Goal: Information Seeking & Learning: Check status

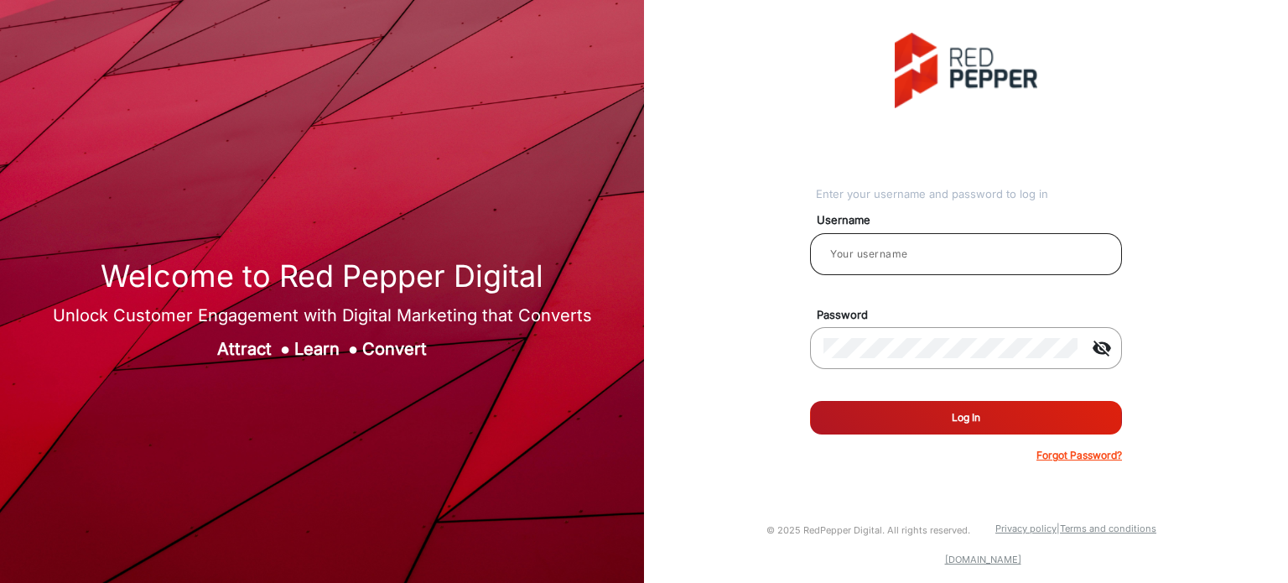
click at [955, 242] on div at bounding box center [965, 254] width 285 height 47
paste input "Emily Bucholz"
type input "Emily Bucholz"
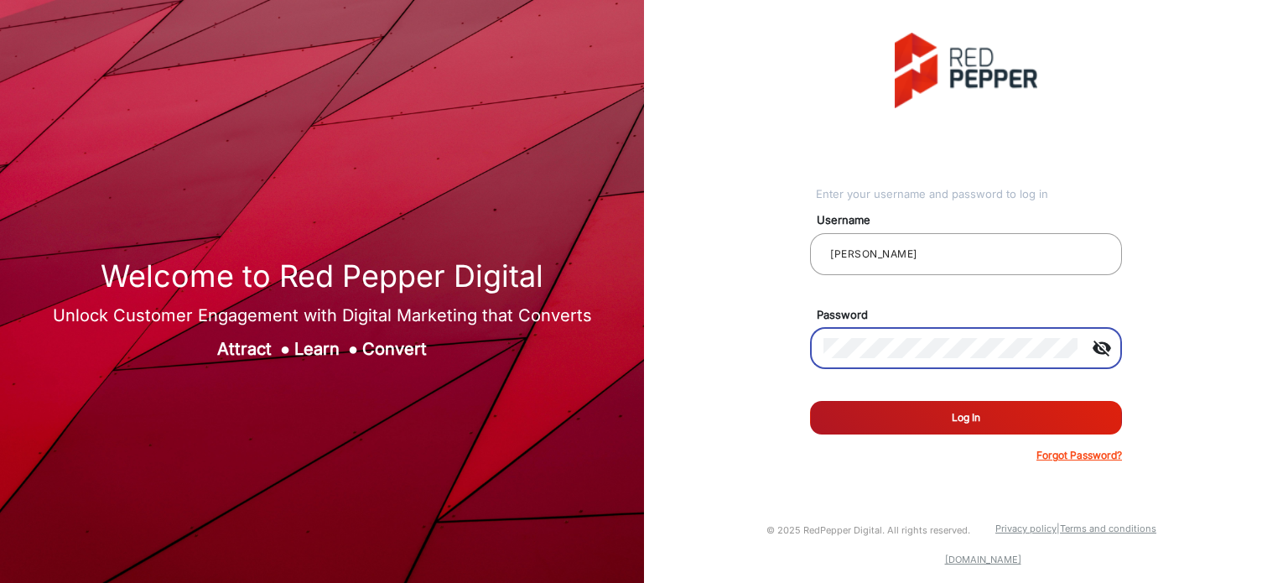
click at [875, 418] on button "Log In" at bounding box center [966, 418] width 312 height 34
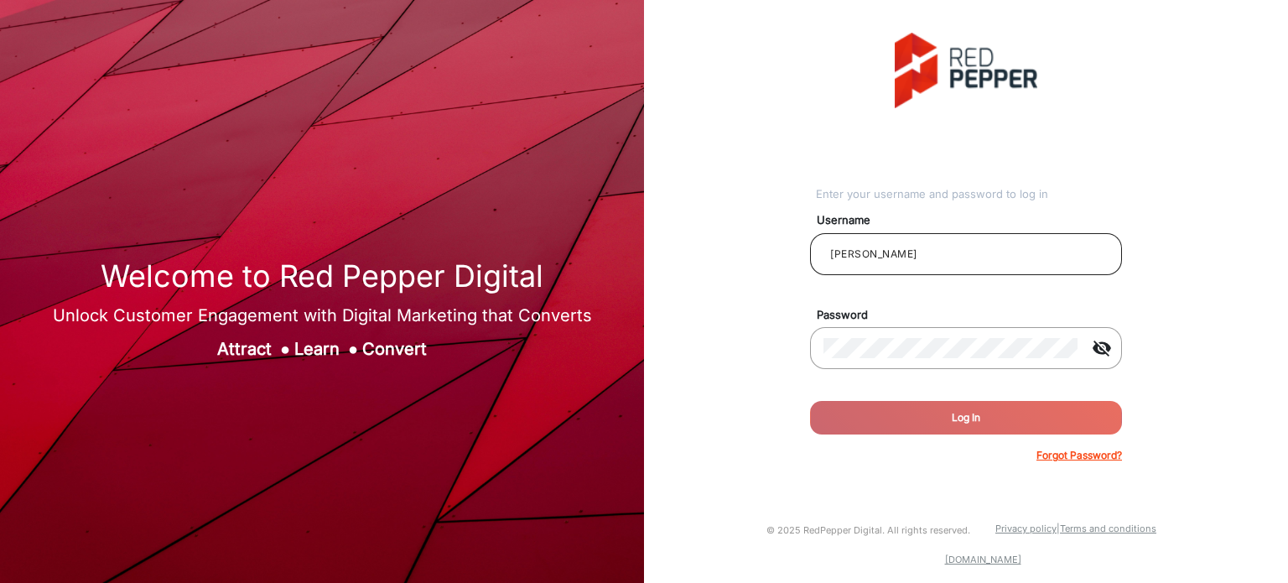
click at [862, 252] on input "Emily Bucholz" at bounding box center [965, 254] width 285 height 20
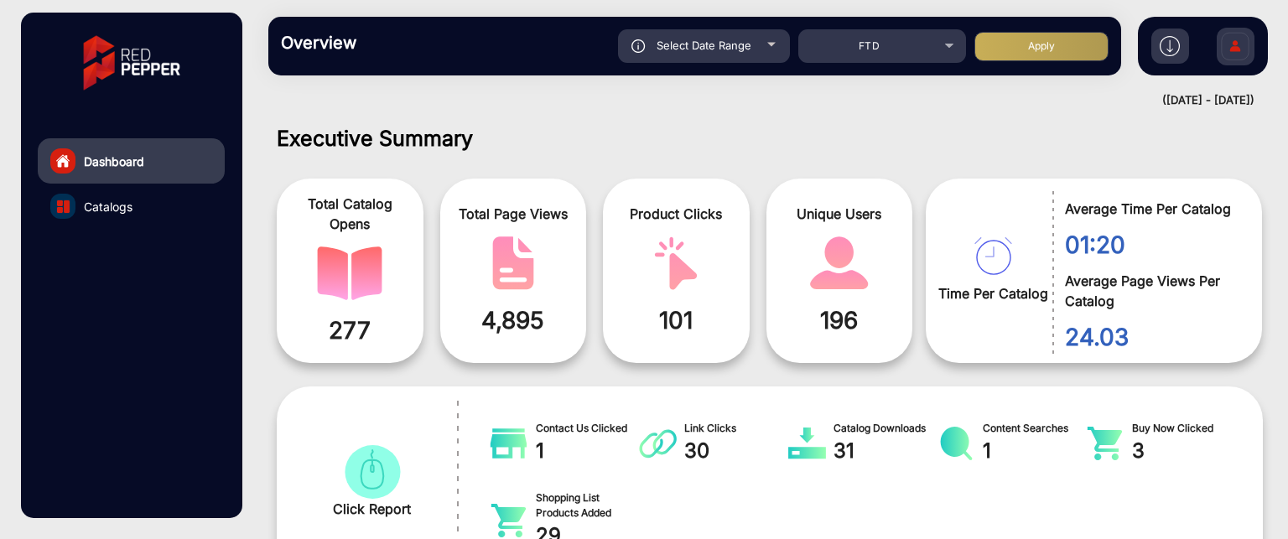
click at [756, 45] on div "Select Date Range" at bounding box center [704, 46] width 172 height 34
type input "8/11/2025"
type input "8/17/2025"
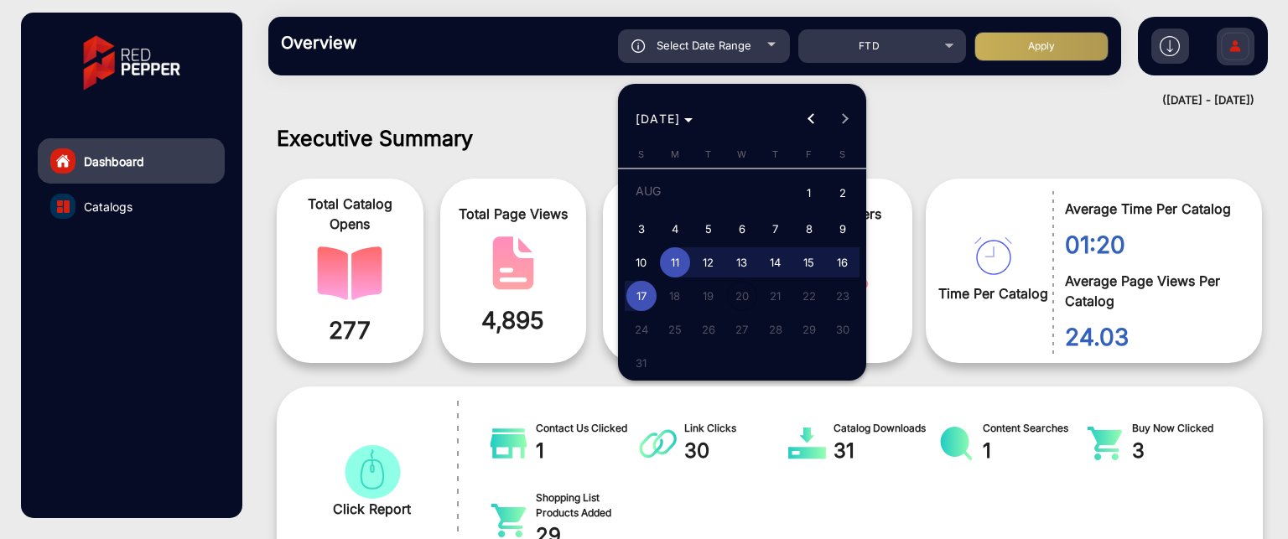
click at [818, 194] on span "1" at bounding box center [809, 194] width 30 height 34
type input "8/1/2025"
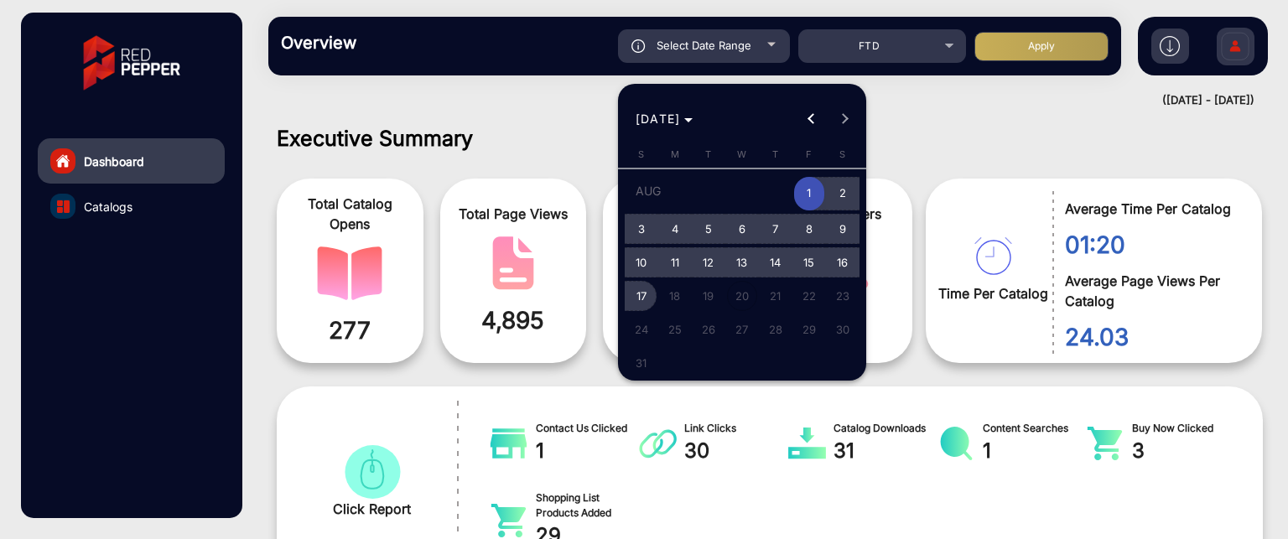
click at [648, 294] on span "17" at bounding box center [641, 296] width 30 height 30
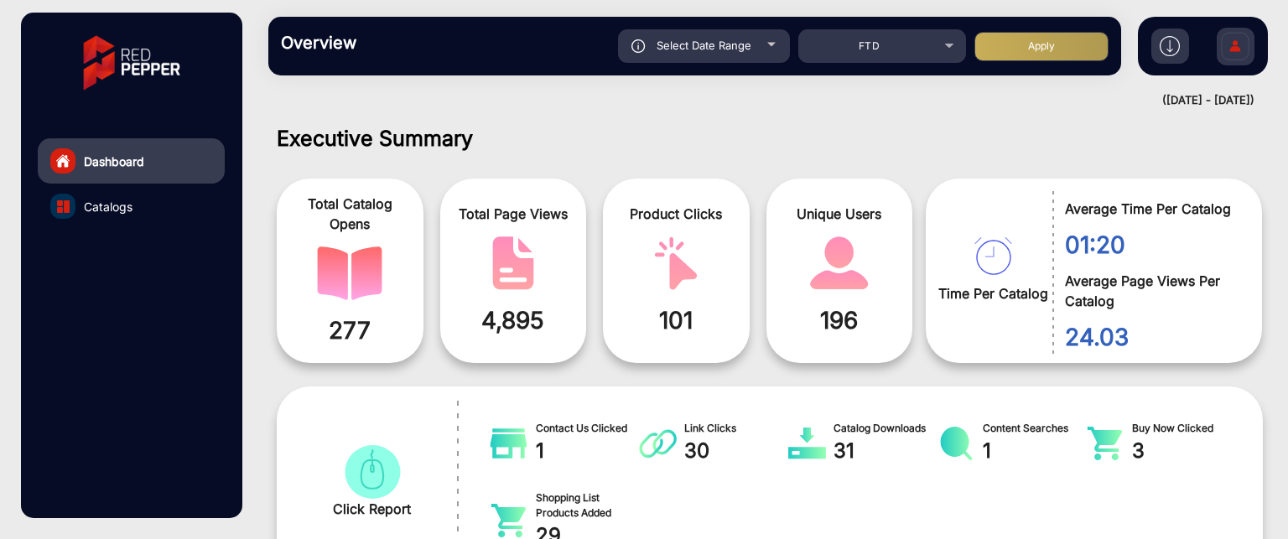
type input "8/17/2025"
click at [1081, 56] on button "Apply" at bounding box center [1041, 46] width 134 height 29
type input "8/1/2025"
type input "8/17/2025"
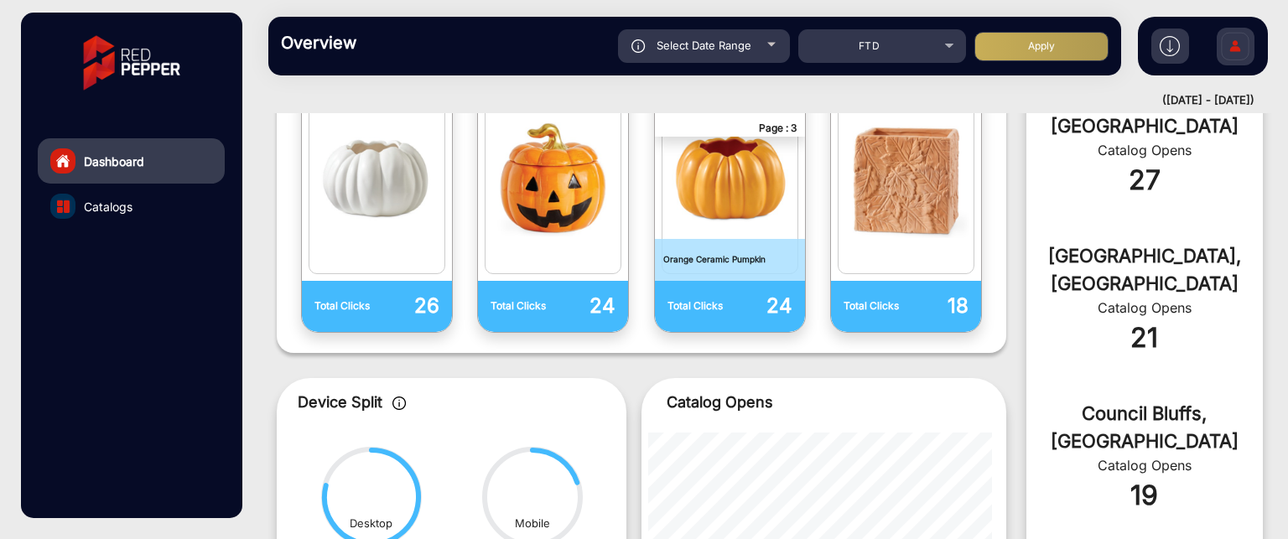
scroll to position [505, 0]
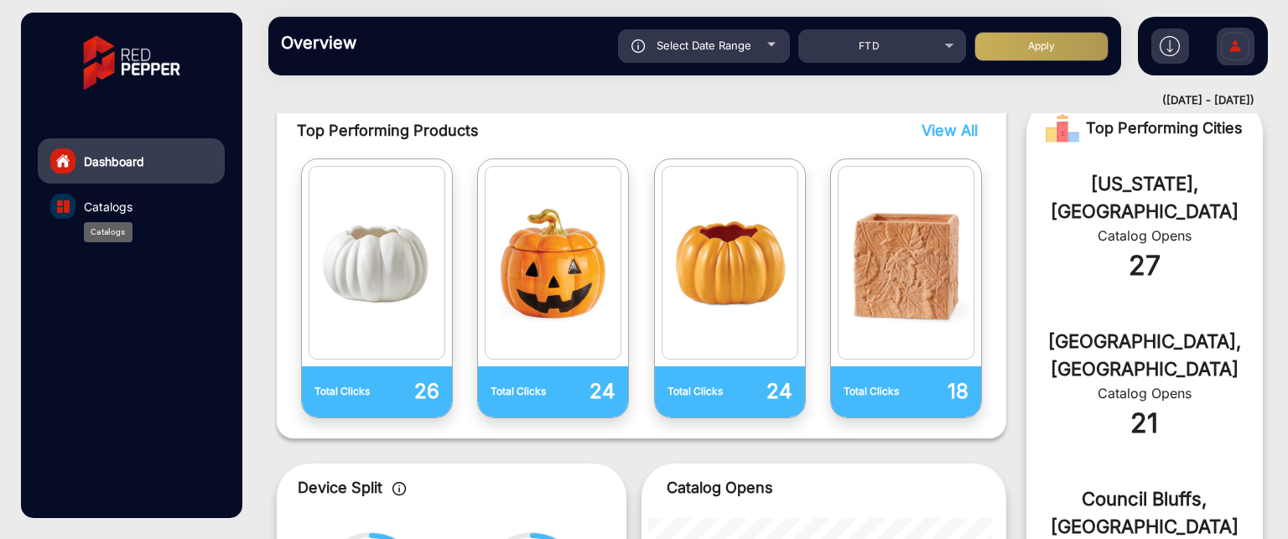
click at [92, 202] on span "Catalogs" at bounding box center [108, 207] width 49 height 18
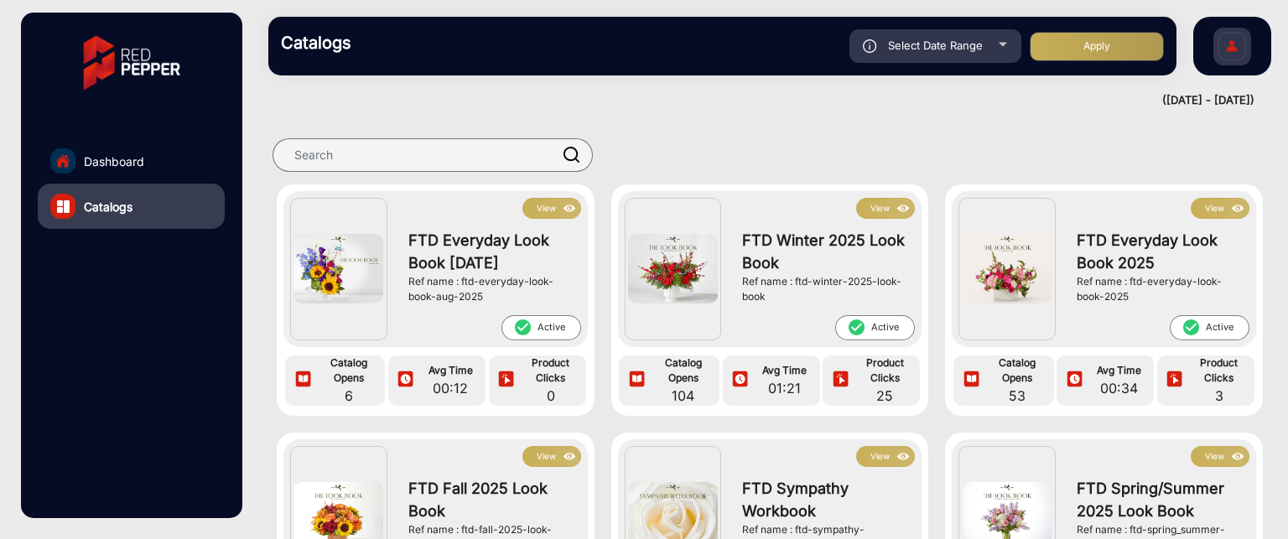
click at [875, 208] on button "View" at bounding box center [885, 208] width 59 height 21
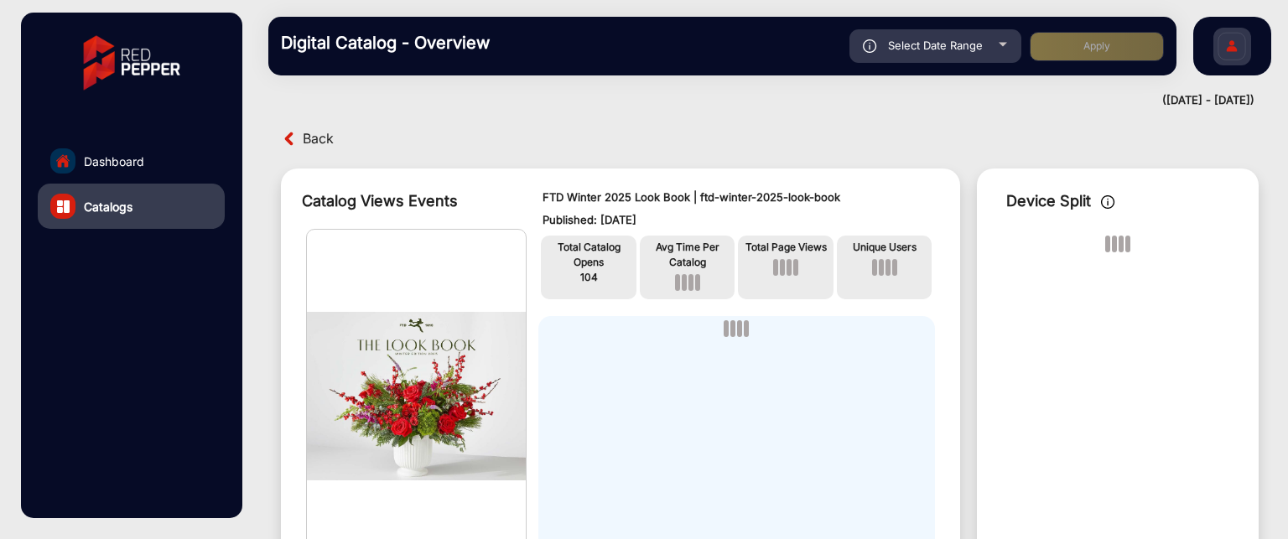
scroll to position [13, 0]
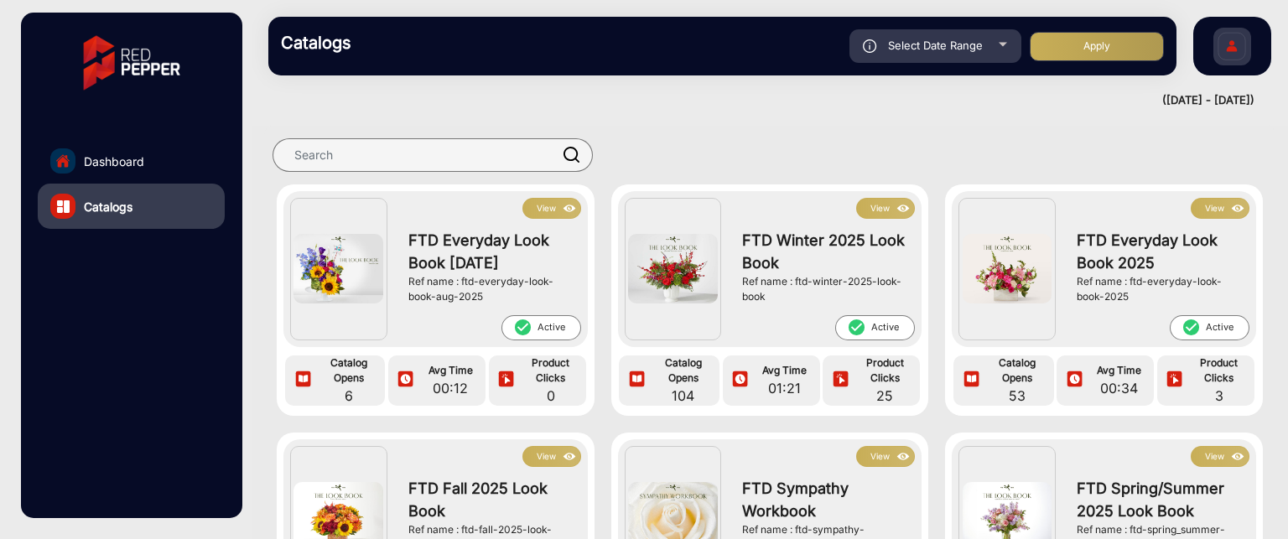
click at [882, 204] on button "View" at bounding box center [885, 208] width 59 height 21
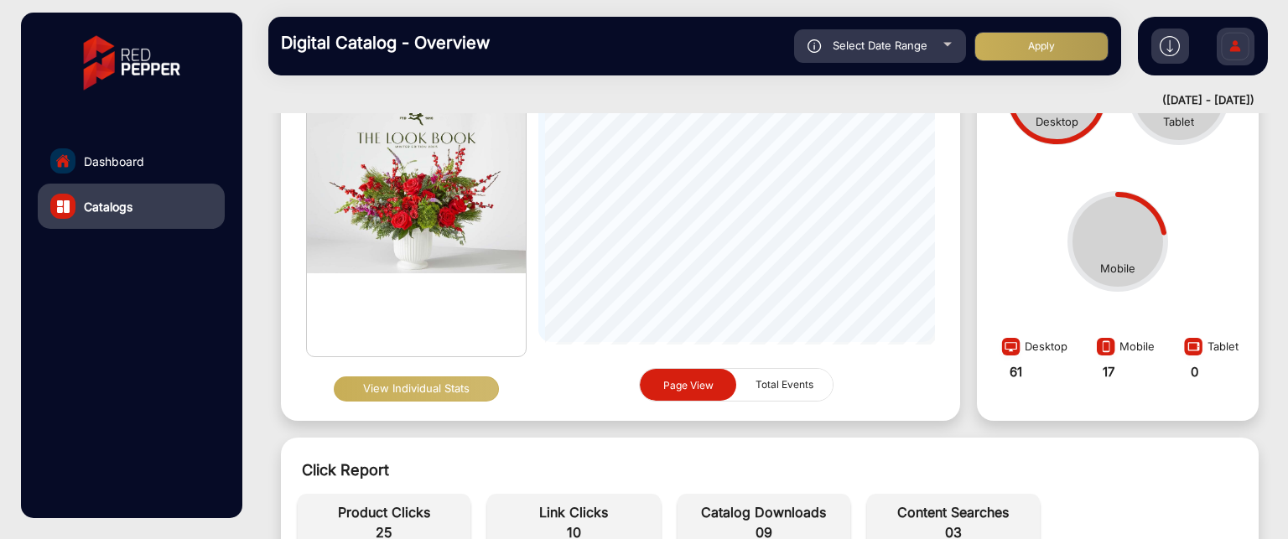
scroll to position [180, 0]
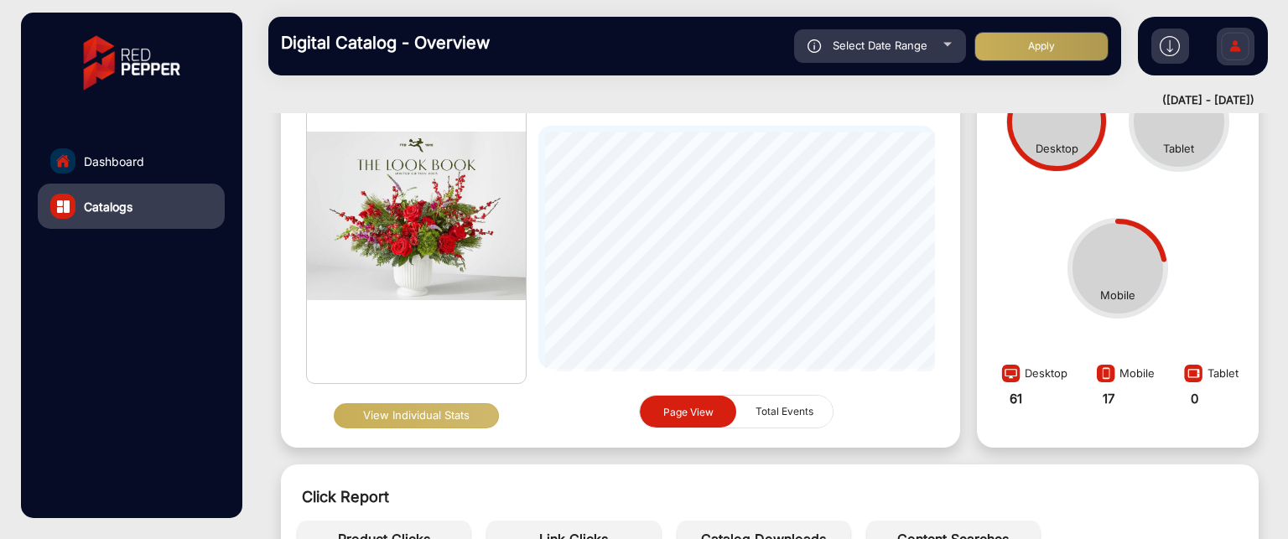
click at [444, 408] on button "View Individual Stats" at bounding box center [416, 415] width 165 height 25
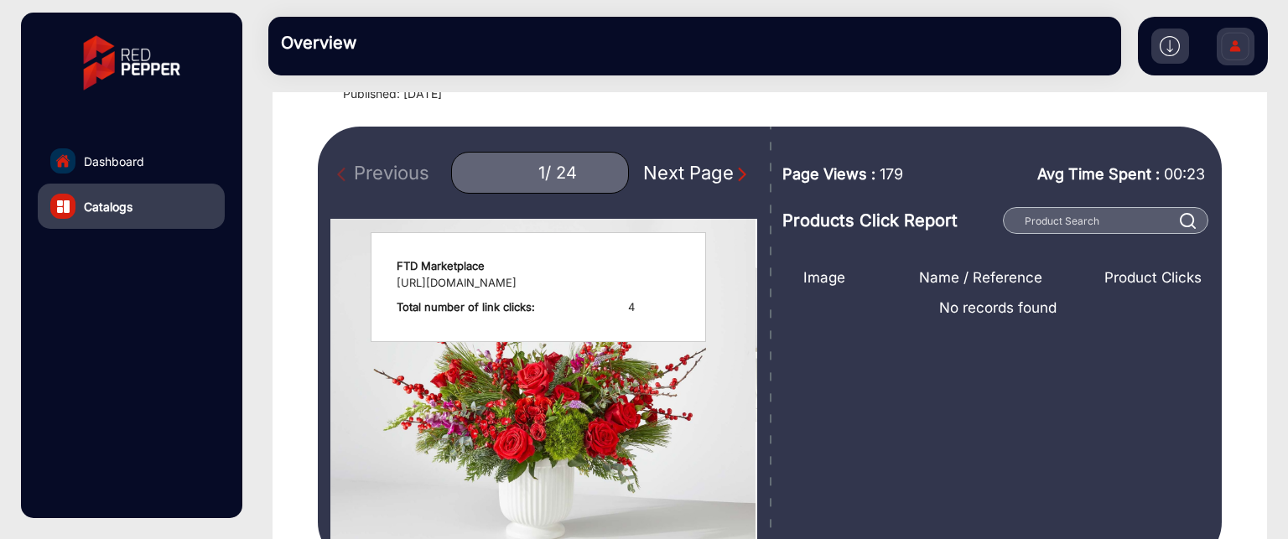
scroll to position [96, 0]
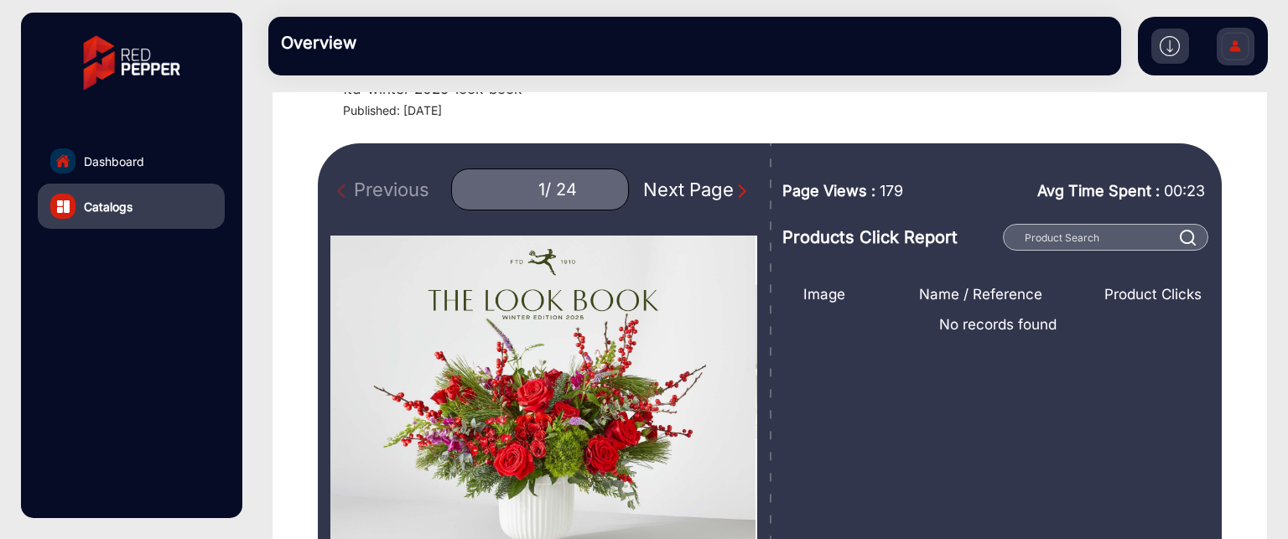
click at [720, 187] on div "Next Page" at bounding box center [696, 190] width 107 height 28
click at [720, 188] on div "Next Page" at bounding box center [696, 190] width 107 height 28
click at [734, 194] on img "Next Page" at bounding box center [742, 191] width 17 height 17
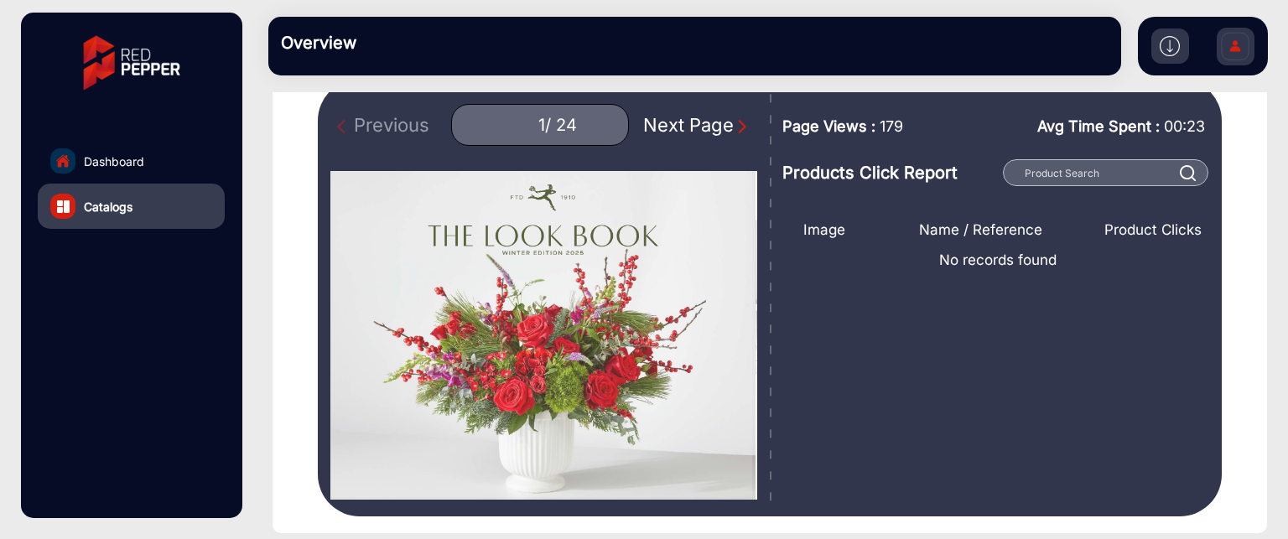
scroll to position [111, 0]
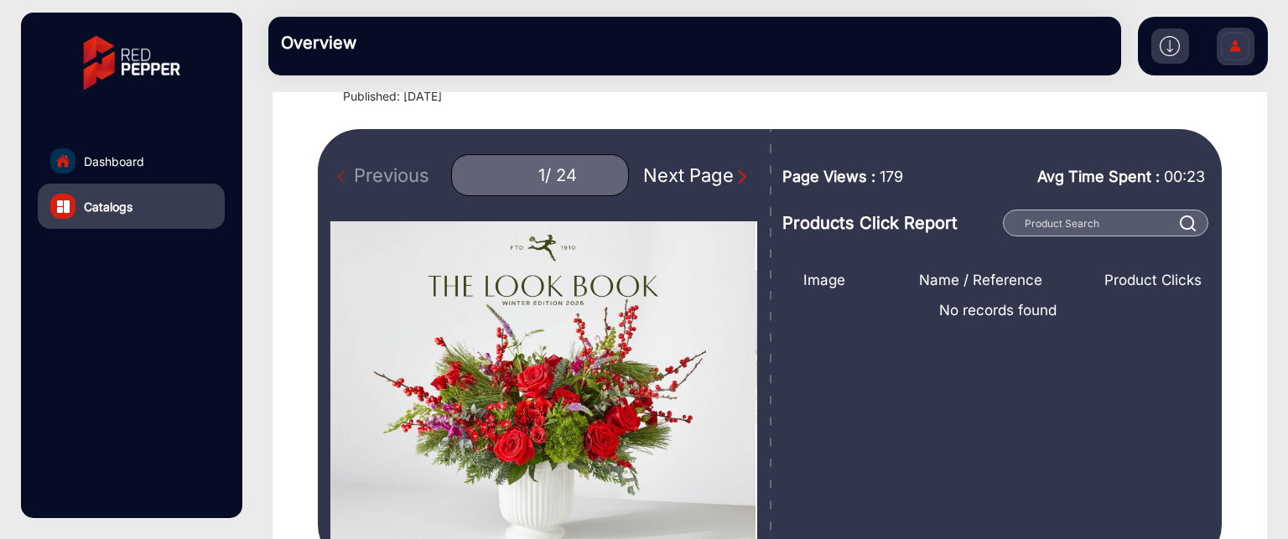
click at [668, 174] on div "Next Page" at bounding box center [696, 176] width 107 height 28
click at [657, 174] on div "Next Page" at bounding box center [696, 176] width 107 height 28
click at [652, 174] on div "Next Page" at bounding box center [696, 176] width 107 height 28
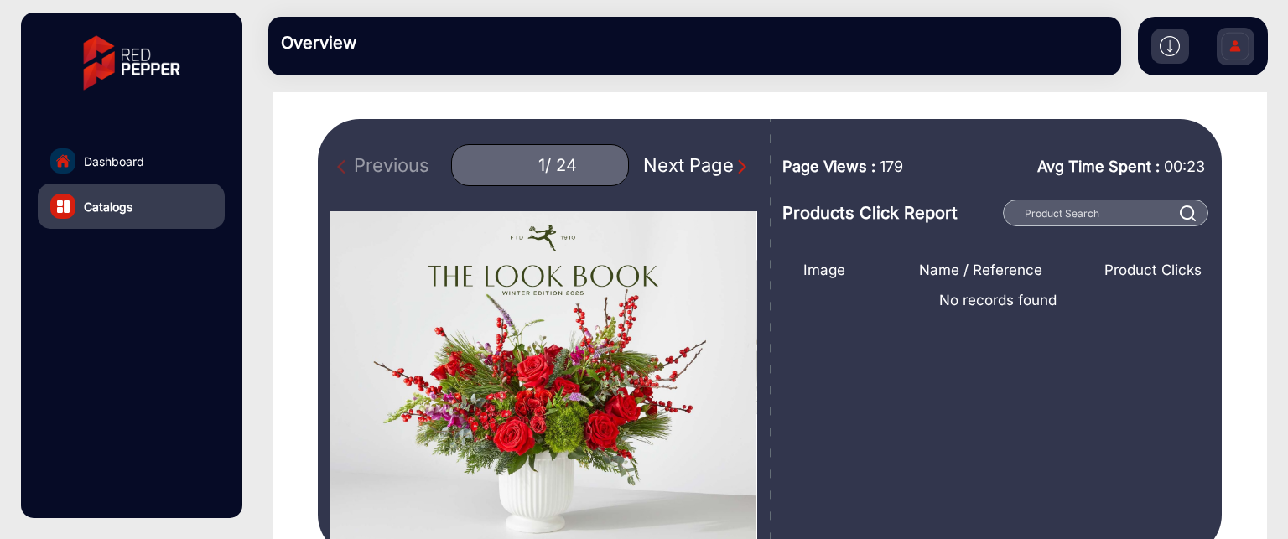
scroll to position [27, 0]
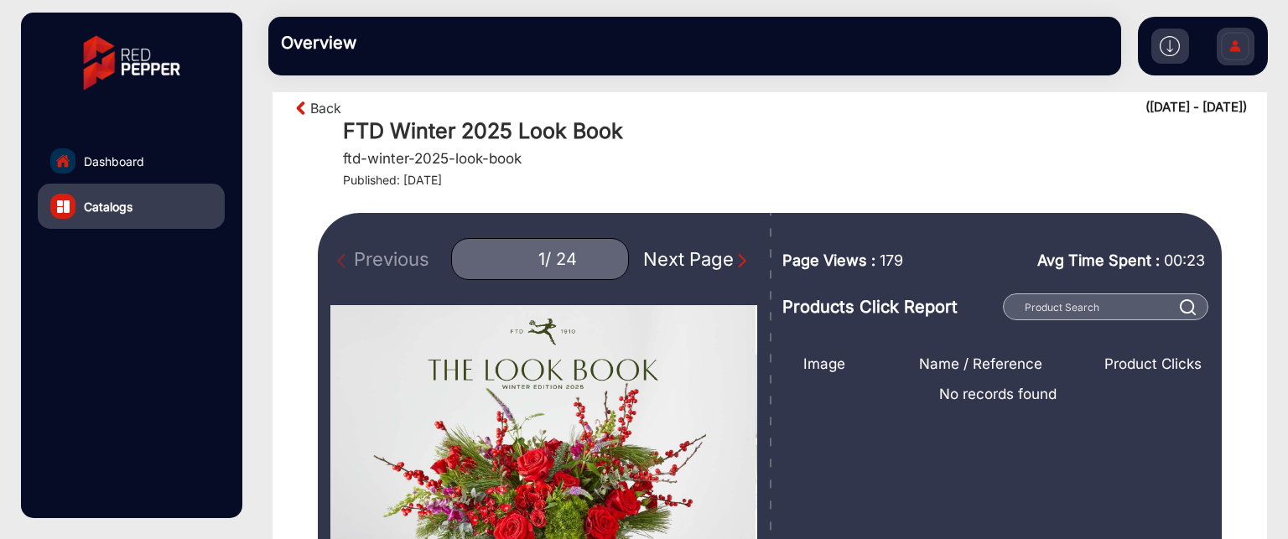
click at [734, 257] on img "Next Page" at bounding box center [742, 260] width 17 height 17
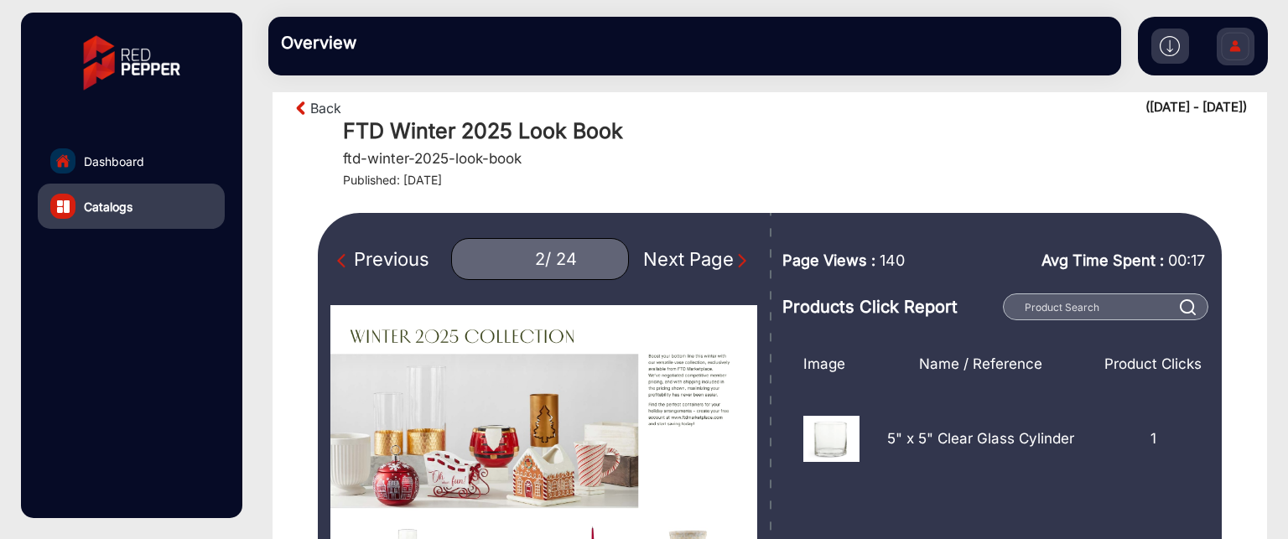
click at [734, 257] on img "Next Page" at bounding box center [742, 260] width 17 height 17
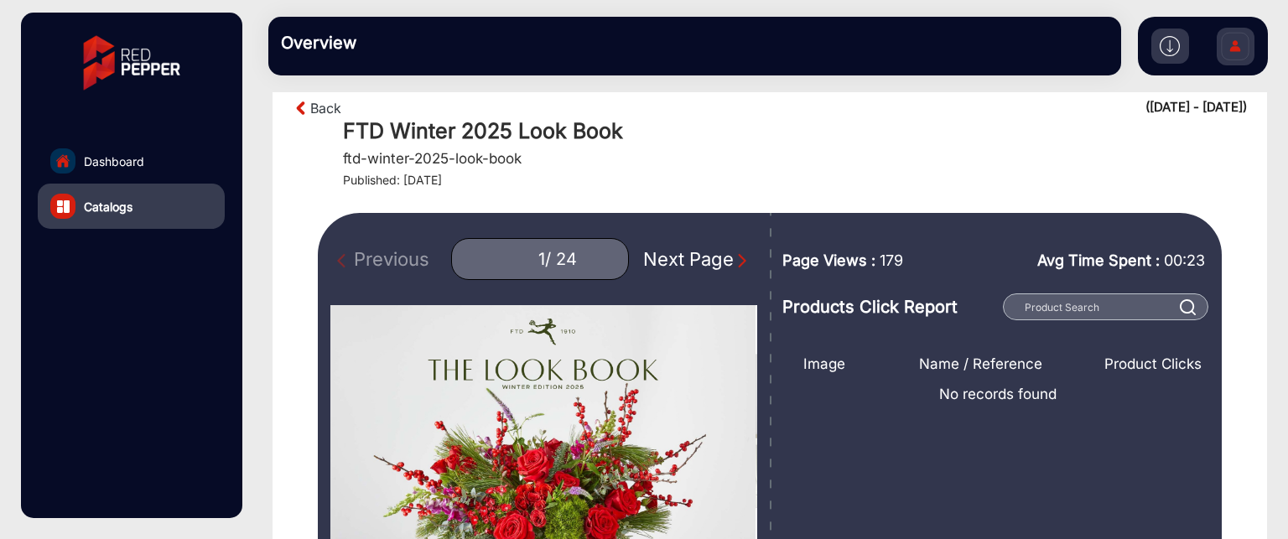
scroll to position [111, 0]
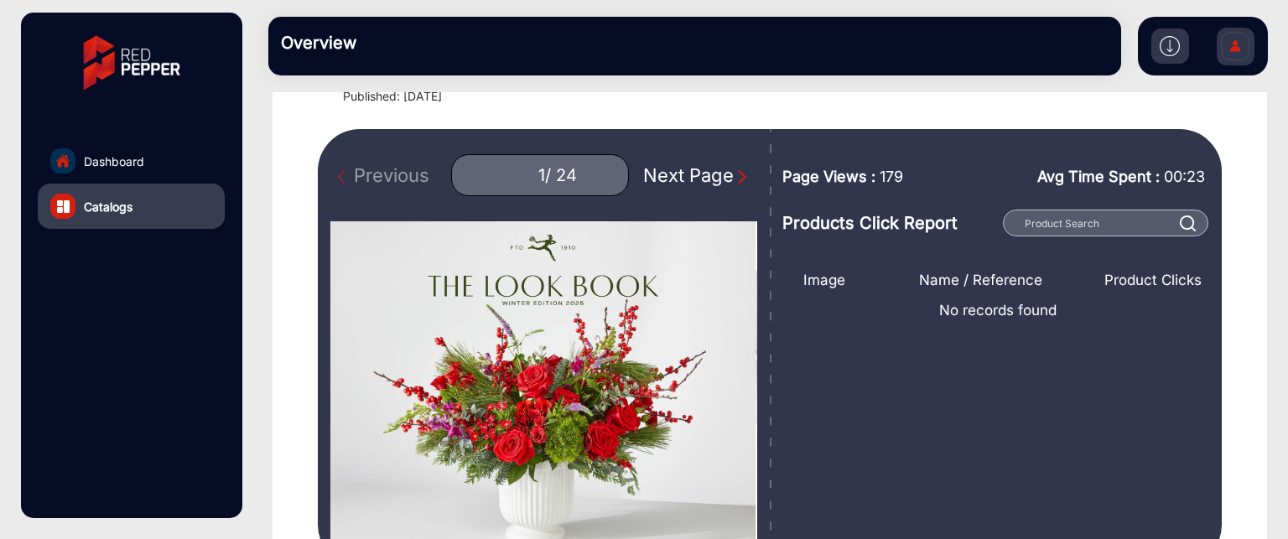
click at [545, 168] on div "/ 24" at bounding box center [561, 175] width 32 height 21
click at [701, 183] on div "Next Page" at bounding box center [696, 176] width 107 height 28
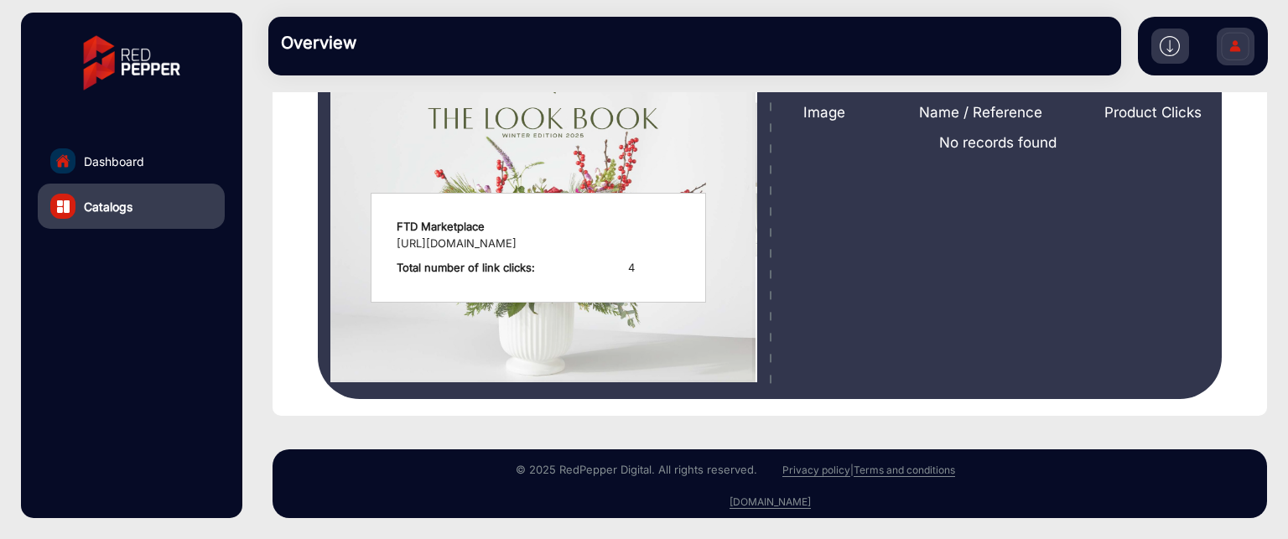
scroll to position [111, 0]
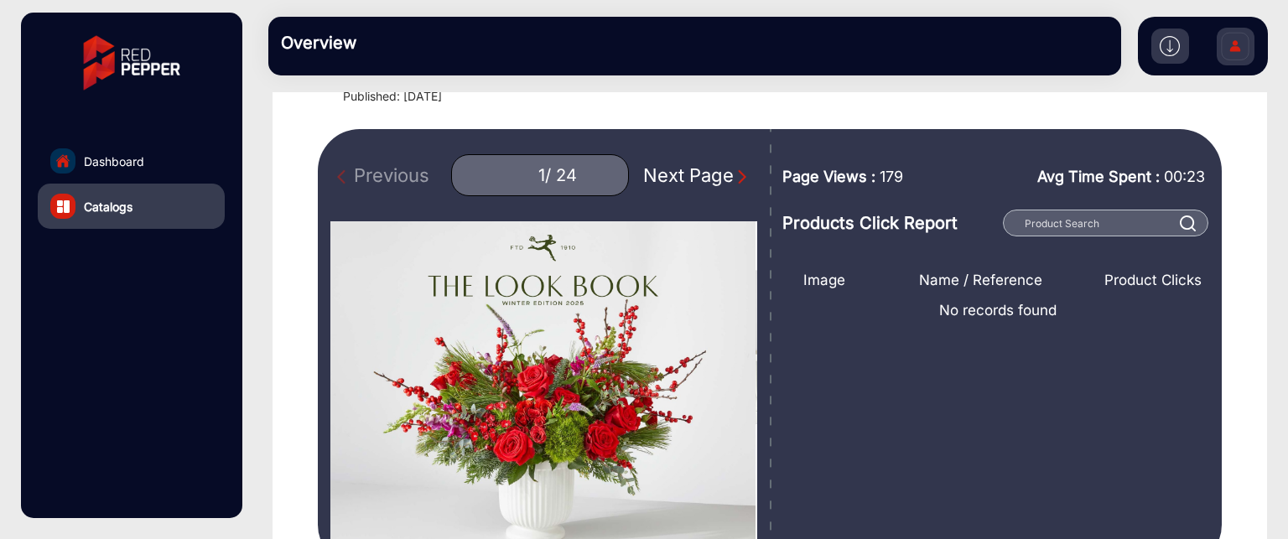
click at [714, 179] on div "Next Page" at bounding box center [696, 176] width 107 height 28
click at [734, 180] on img "Next Page" at bounding box center [742, 177] width 17 height 17
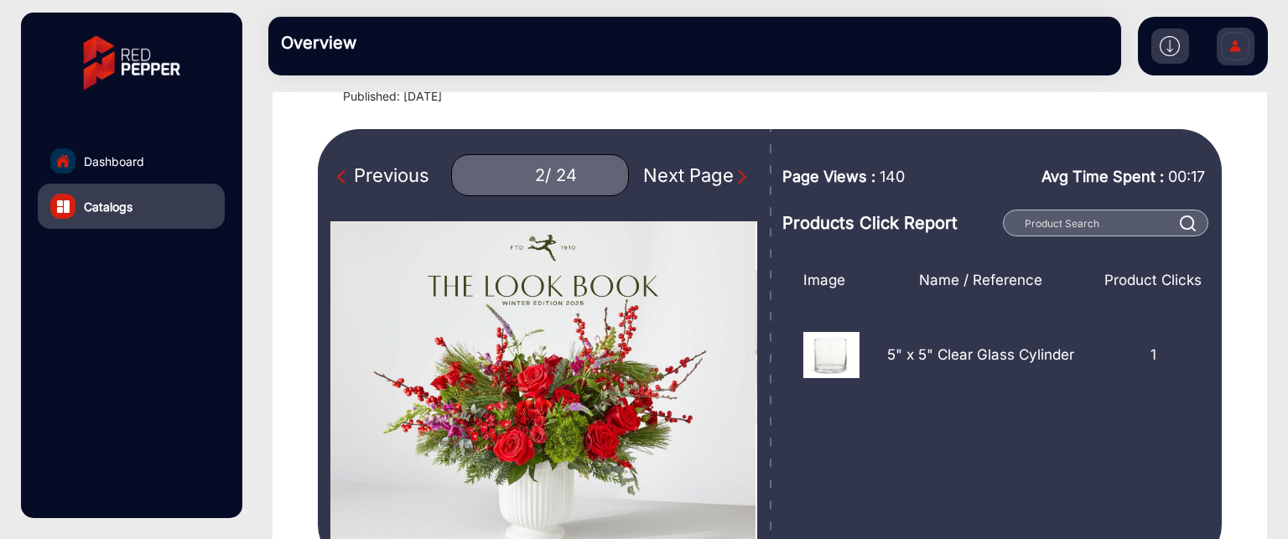
type input "1"
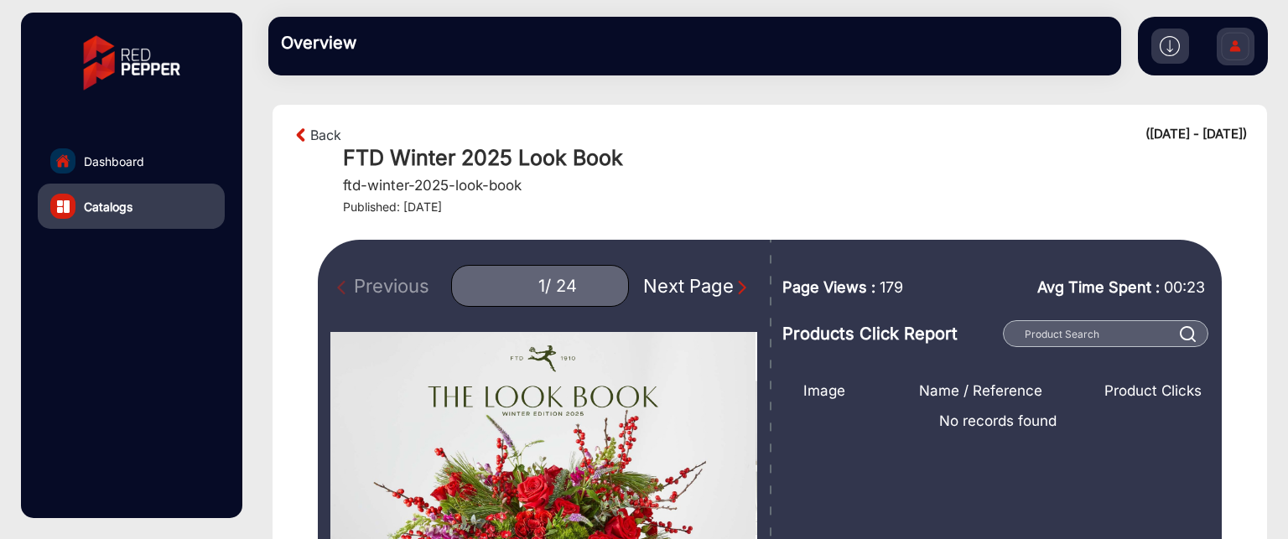
click at [298, 133] on img at bounding box center [302, 135] width 18 height 20
click at [311, 134] on link "Back" at bounding box center [325, 135] width 31 height 20
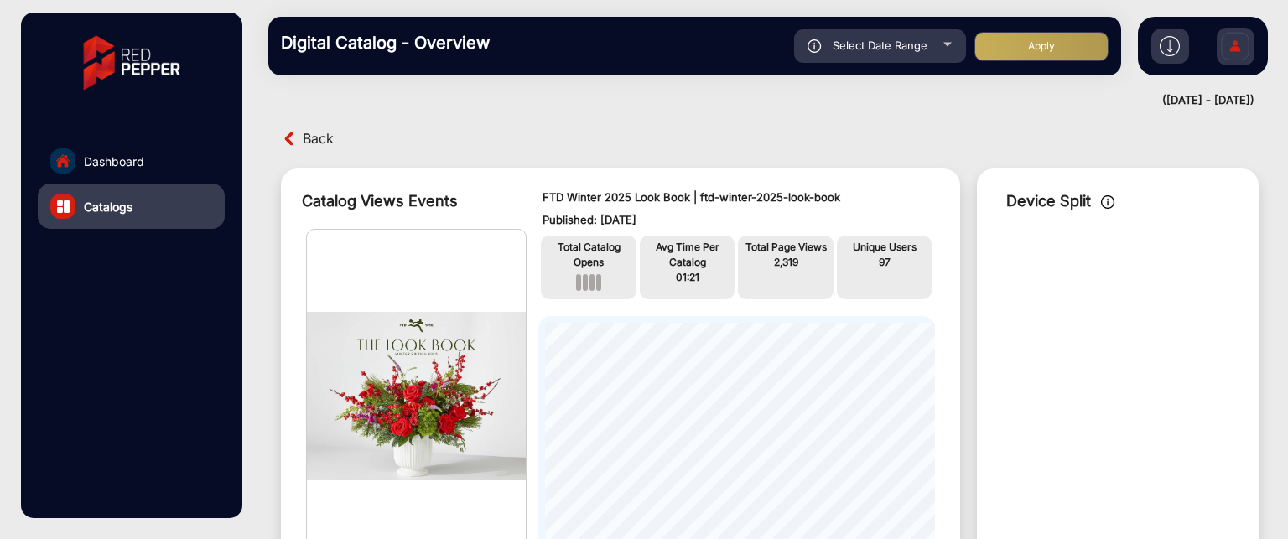
scroll to position [13, 0]
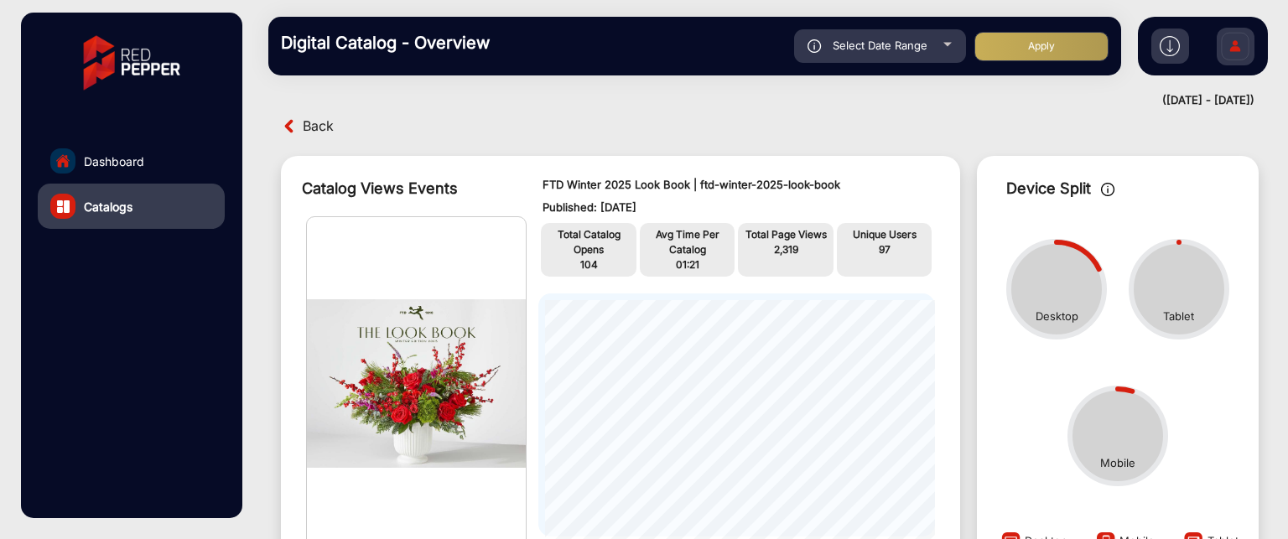
click at [315, 127] on span "Back" at bounding box center [318, 126] width 31 height 26
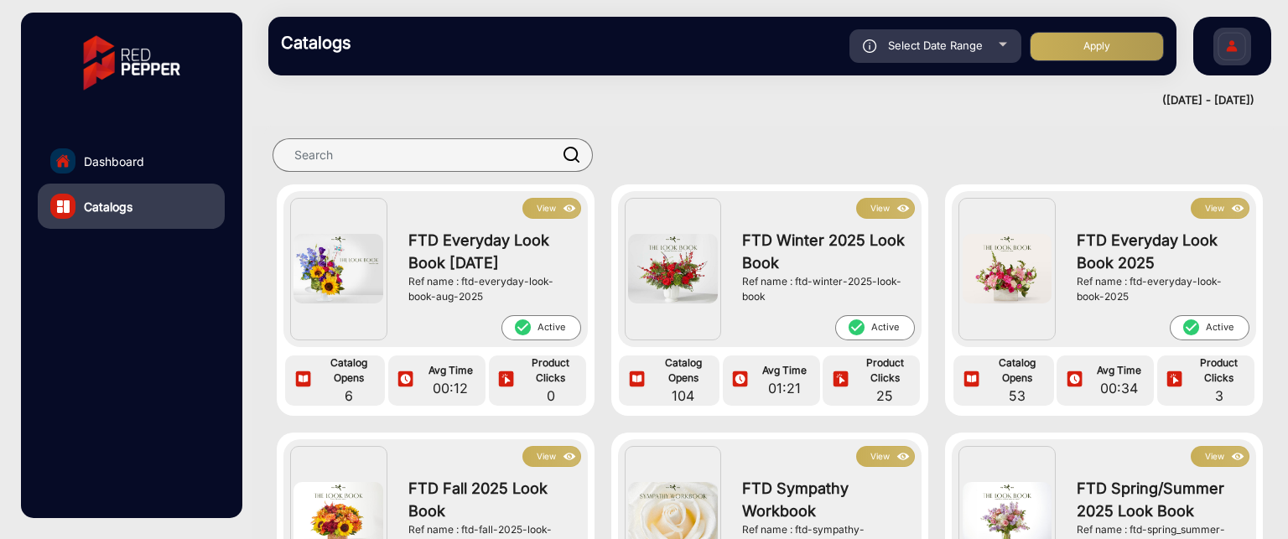
click at [548, 201] on button "View" at bounding box center [551, 208] width 59 height 21
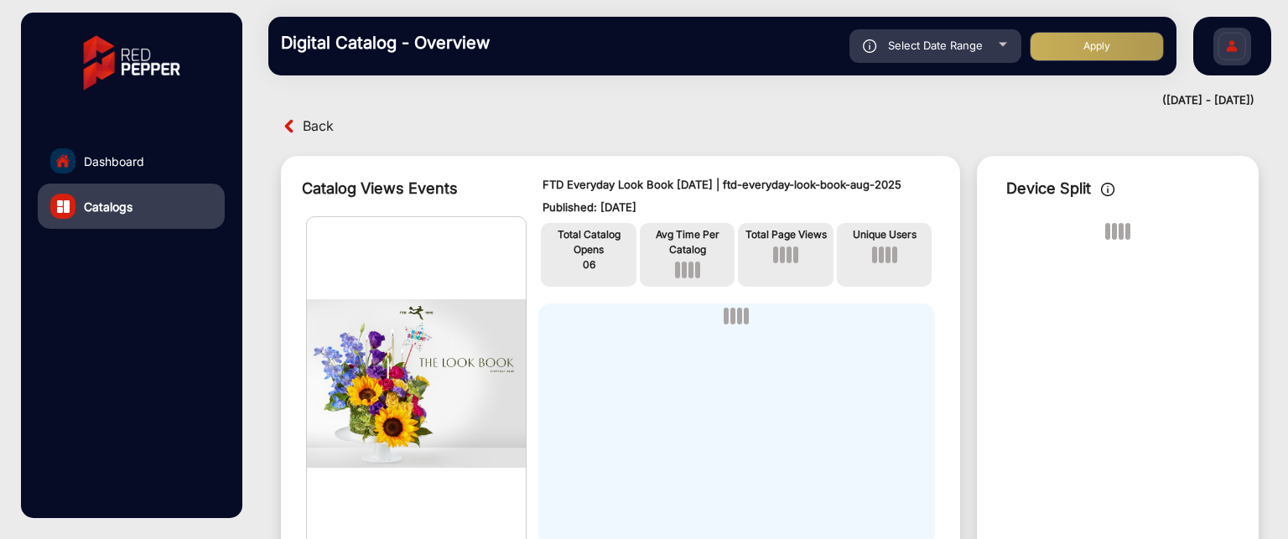
scroll to position [96, 0]
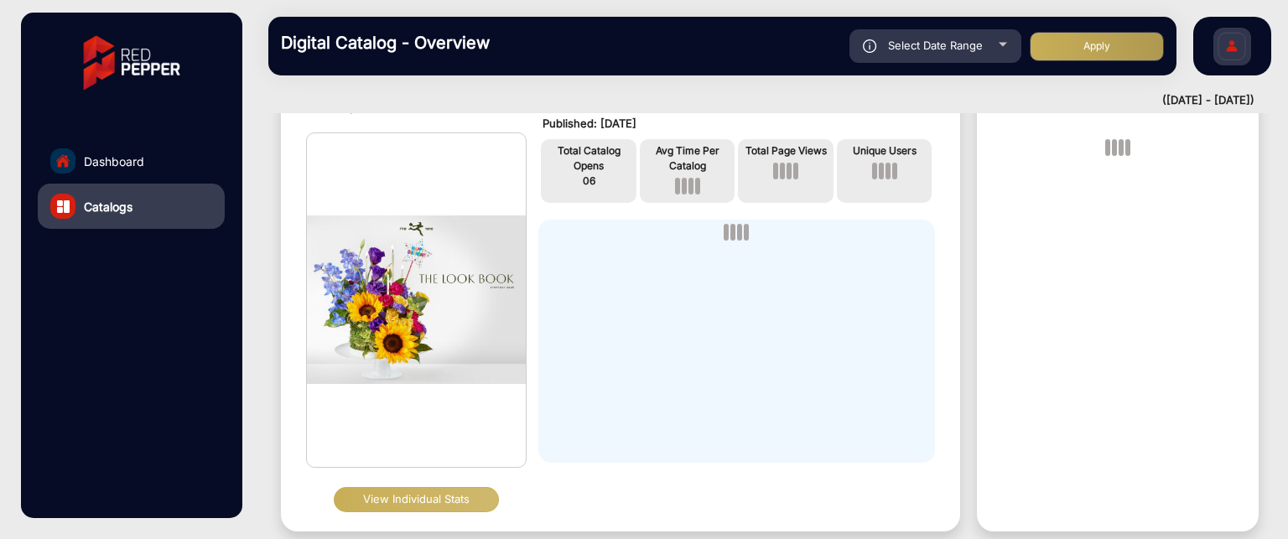
click at [435, 501] on button "View Individual Stats" at bounding box center [416, 499] width 165 height 25
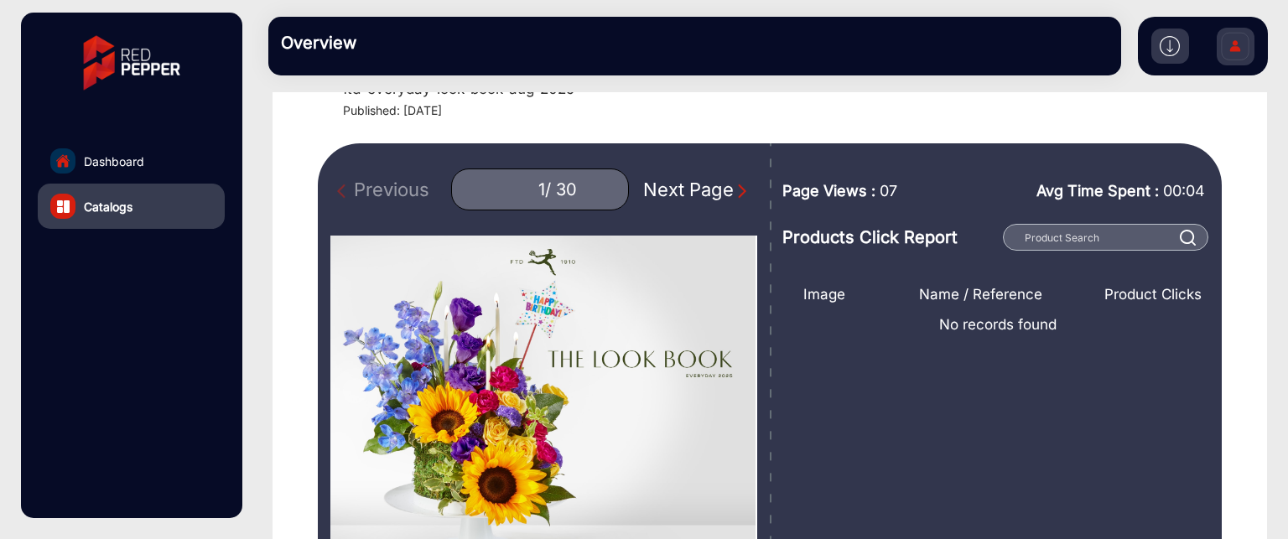
click at [734, 186] on img "Next Page" at bounding box center [742, 191] width 17 height 17
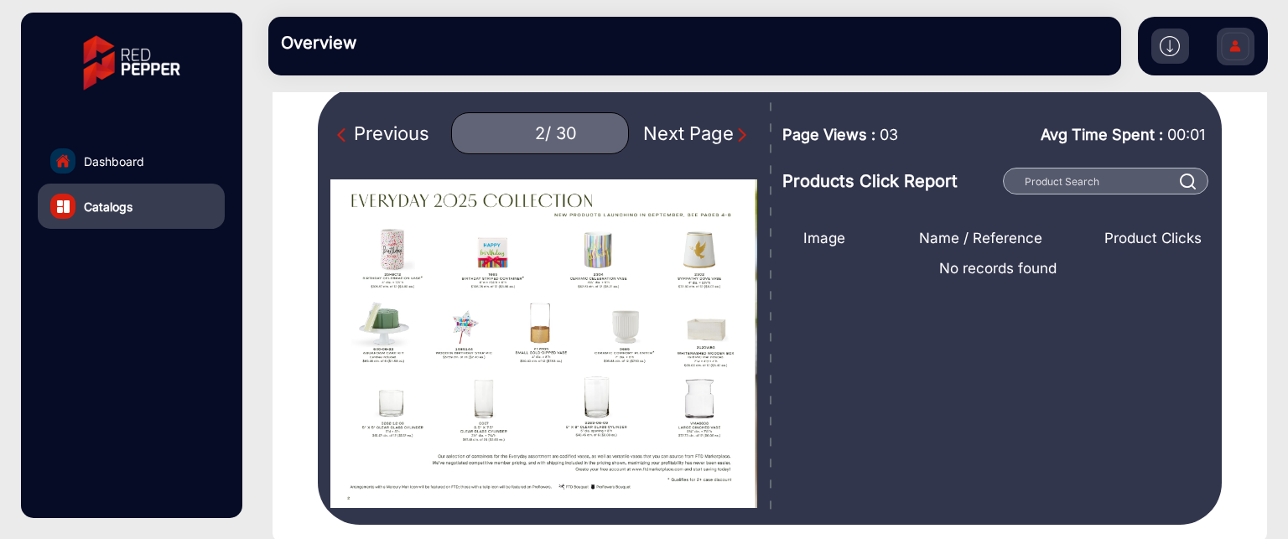
scroll to position [180, 0]
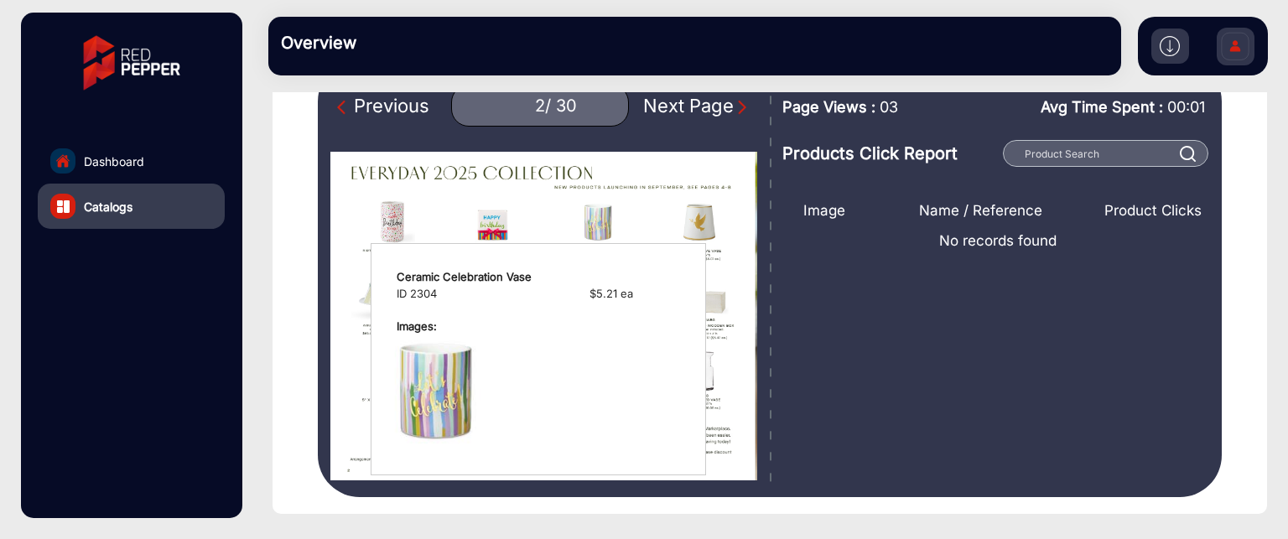
click at [604, 234] on div "NaN / 30" at bounding box center [612, 231] width 108 height 70
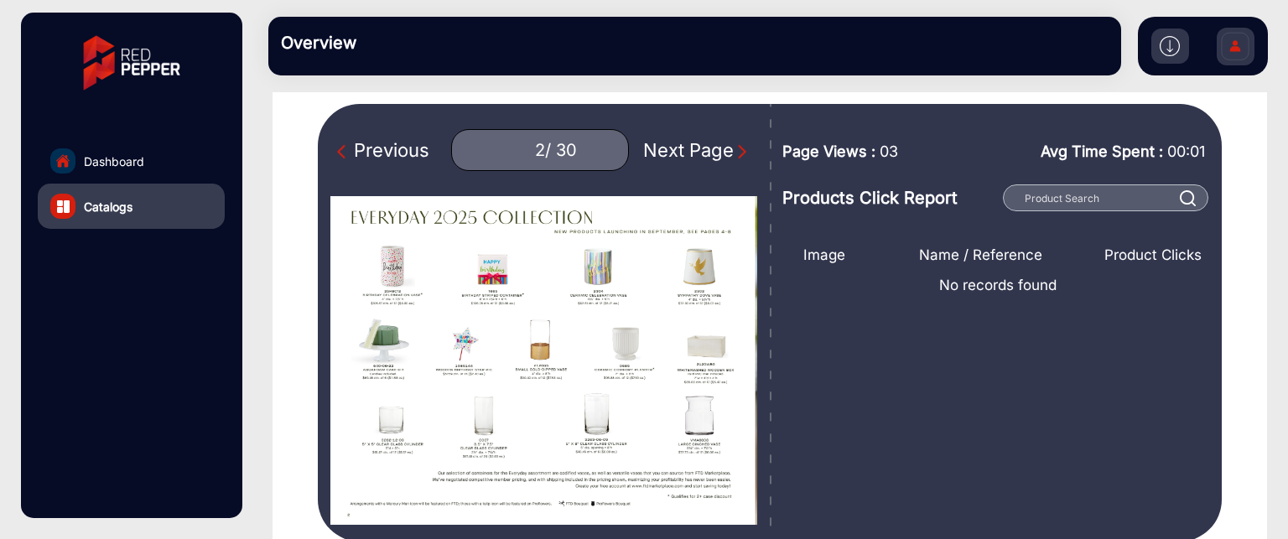
scroll to position [96, 0]
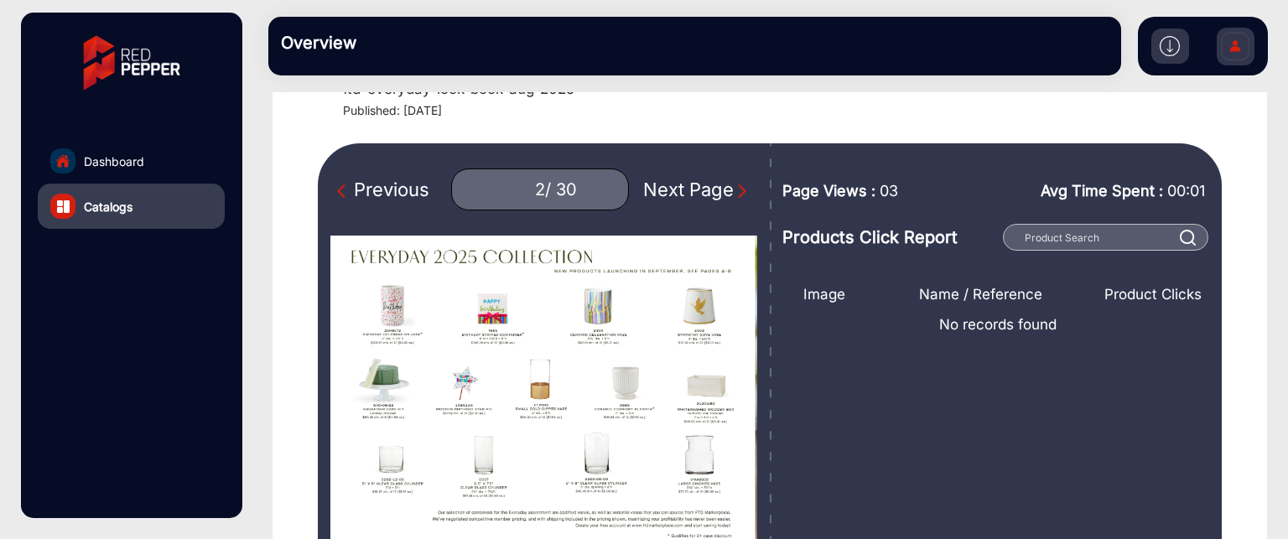
click at [734, 183] on img "Next Page" at bounding box center [742, 191] width 17 height 17
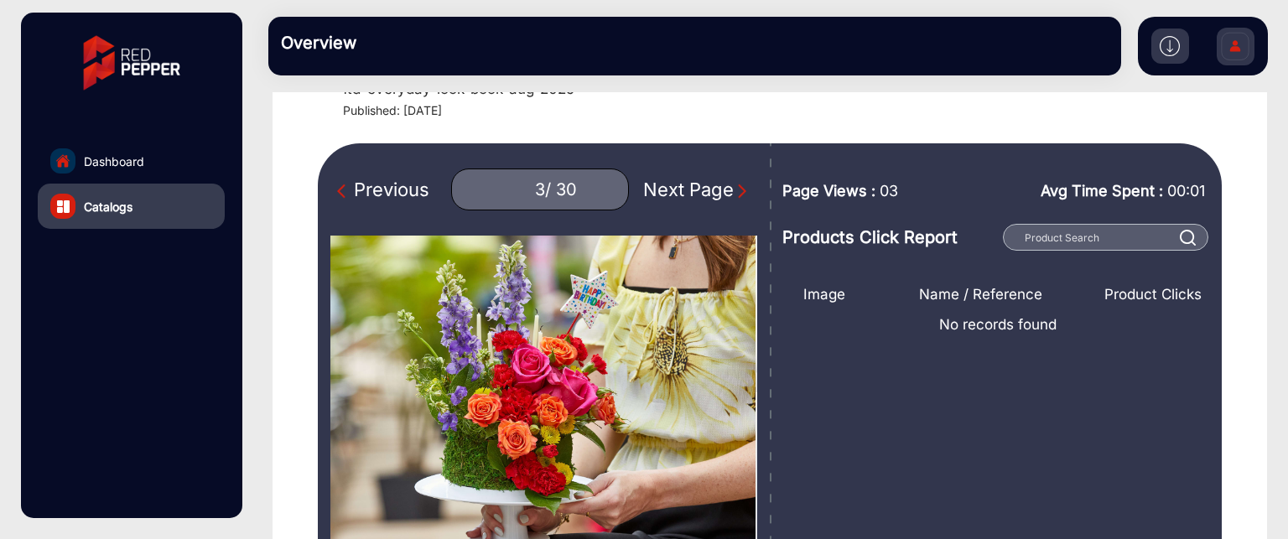
click at [720, 187] on div "Next Page" at bounding box center [696, 190] width 107 height 28
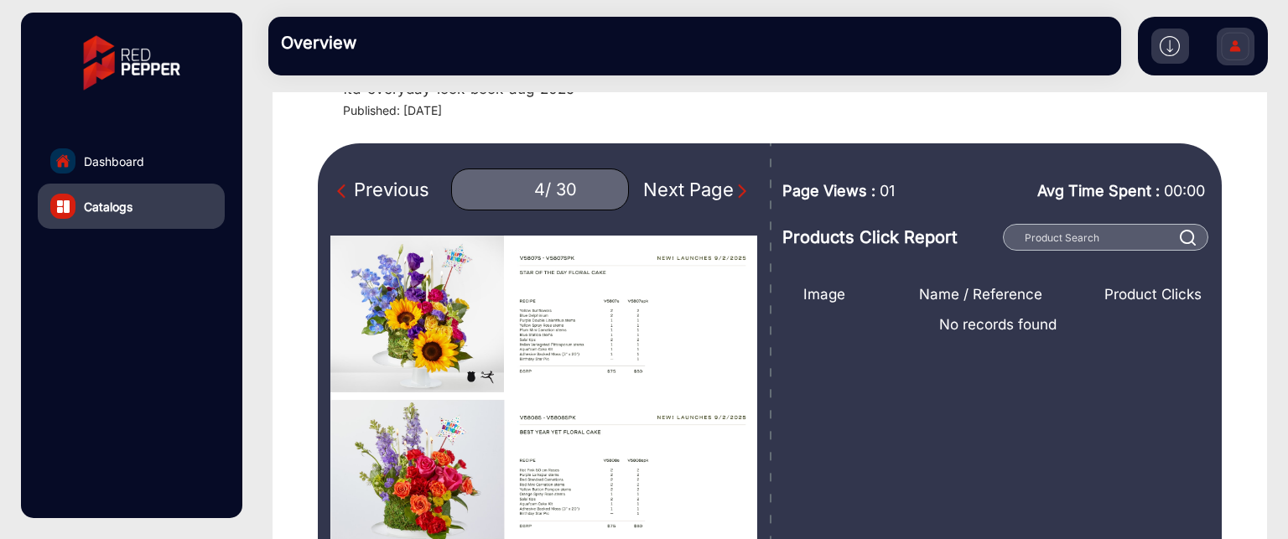
click at [720, 187] on div "Next Page" at bounding box center [696, 190] width 107 height 28
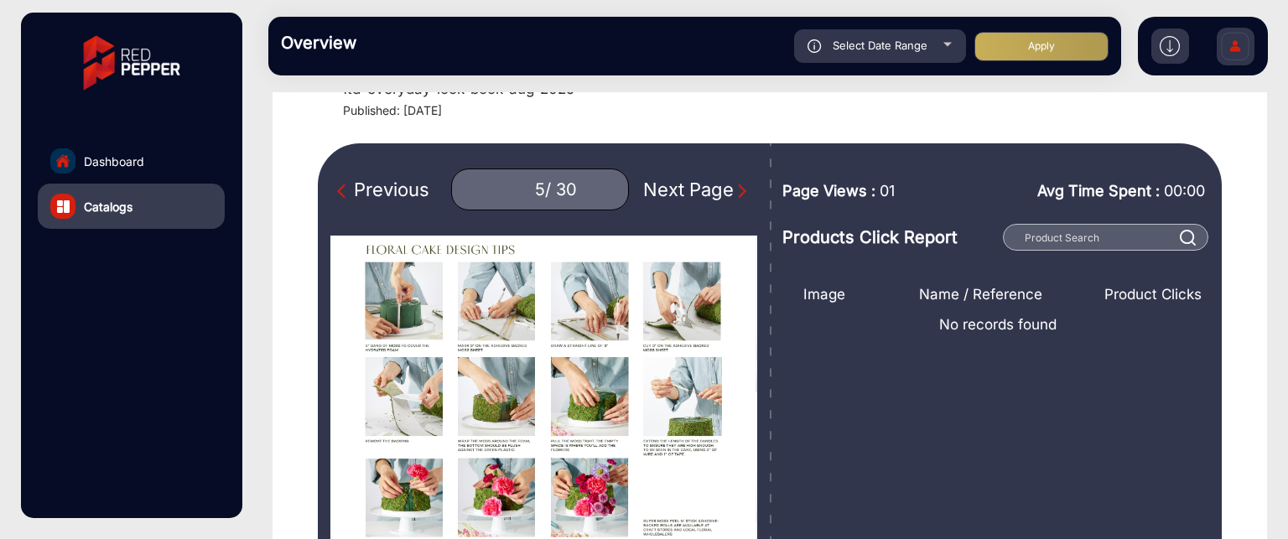
click at [719, 189] on div "Next Page" at bounding box center [696, 190] width 107 height 28
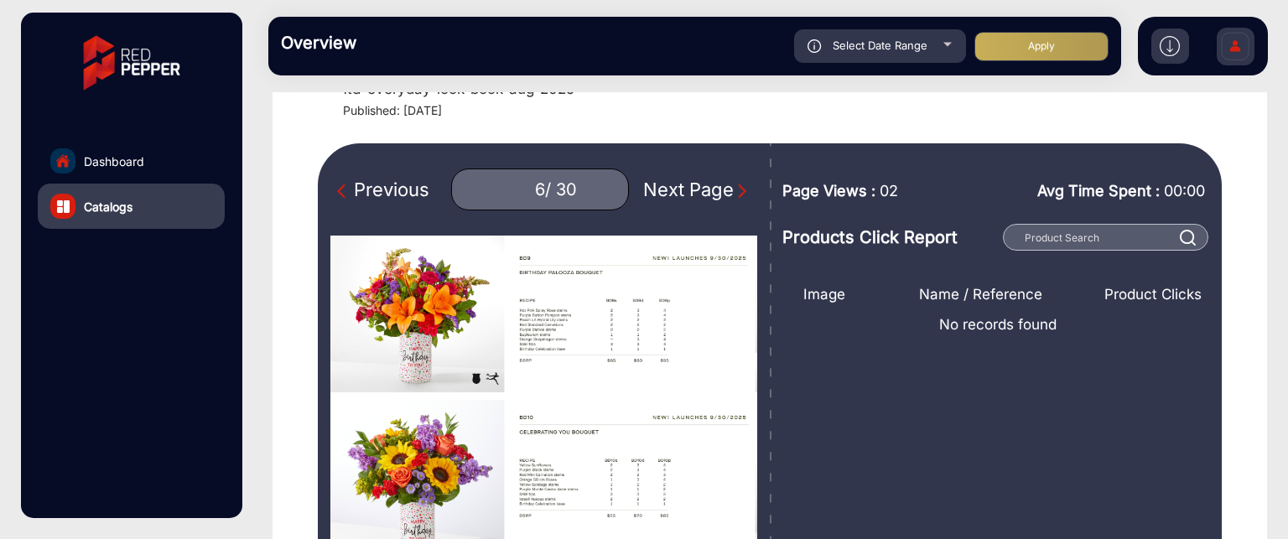
click at [723, 186] on div "Next Page" at bounding box center [696, 190] width 107 height 28
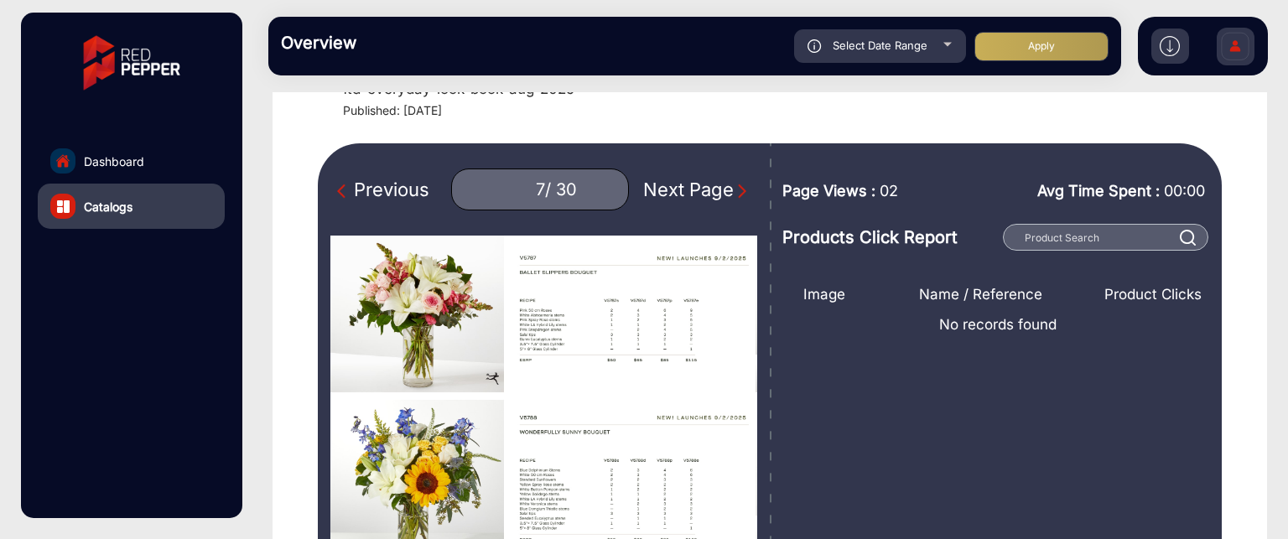
click at [734, 190] on img "Next Page" at bounding box center [742, 191] width 17 height 17
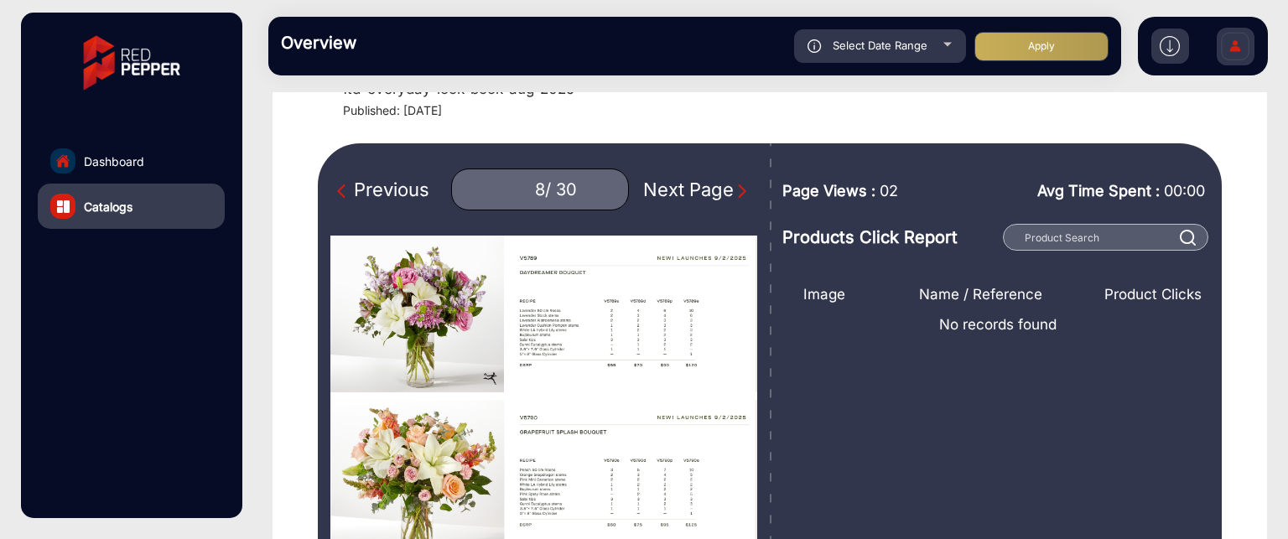
scroll to position [180, 0]
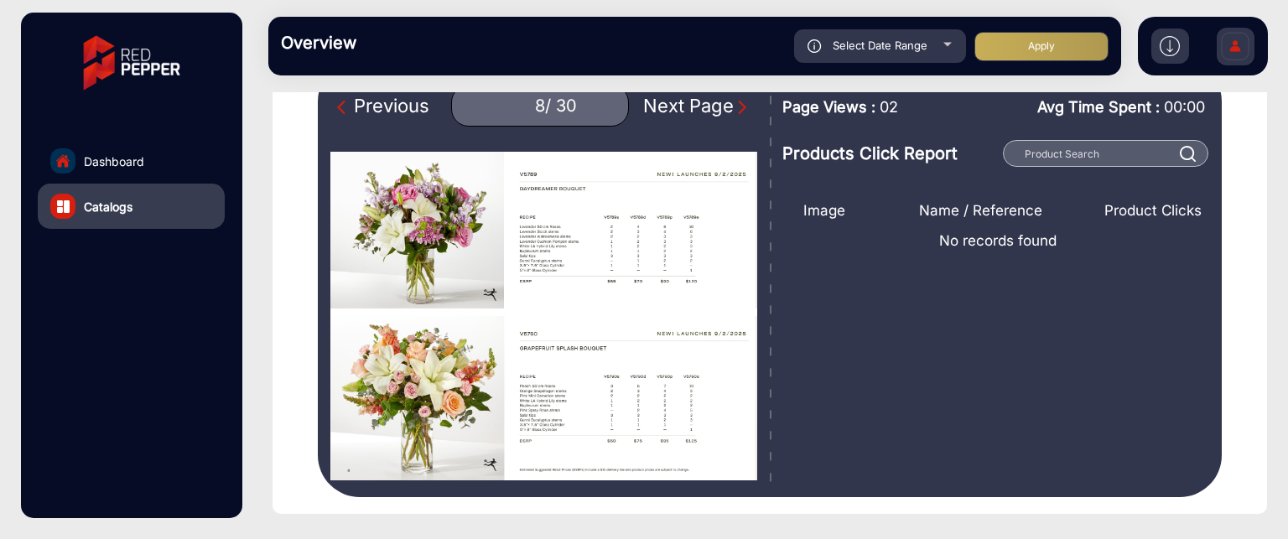
click at [734, 104] on img "Next Page" at bounding box center [742, 107] width 17 height 17
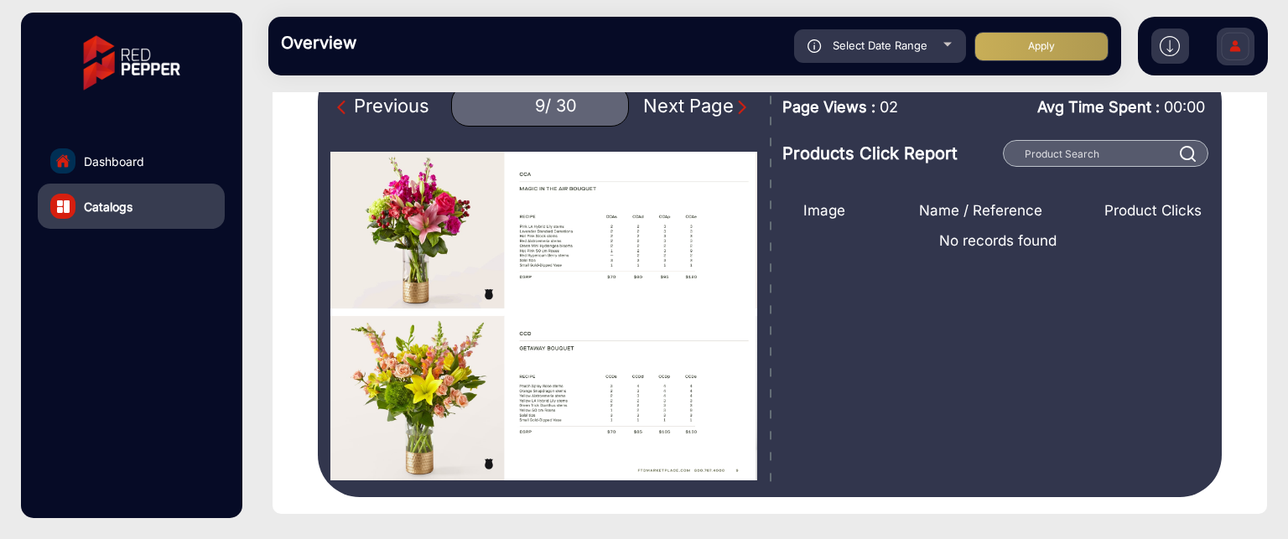
click at [720, 111] on div "Next Page" at bounding box center [696, 106] width 107 height 28
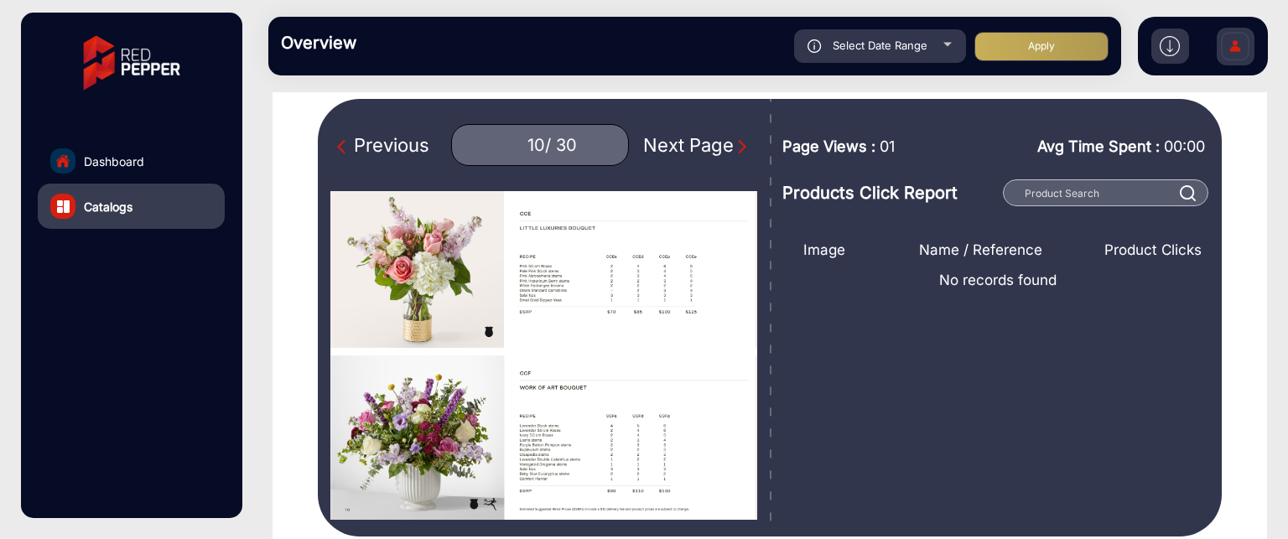
scroll to position [180, 0]
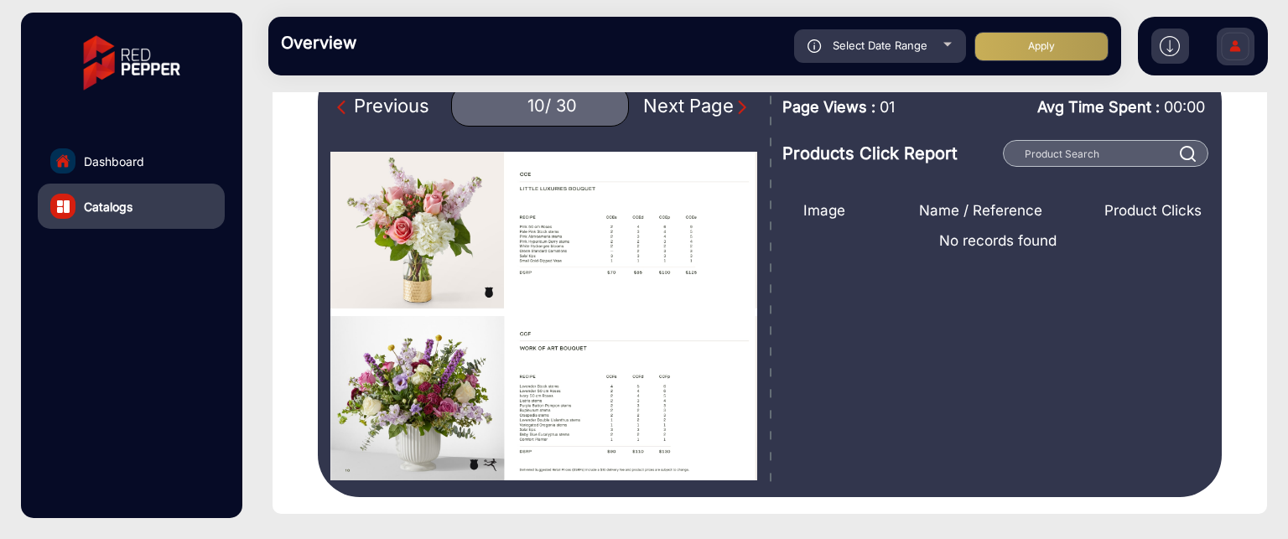
click at [734, 106] on img "Next Page" at bounding box center [742, 107] width 17 height 17
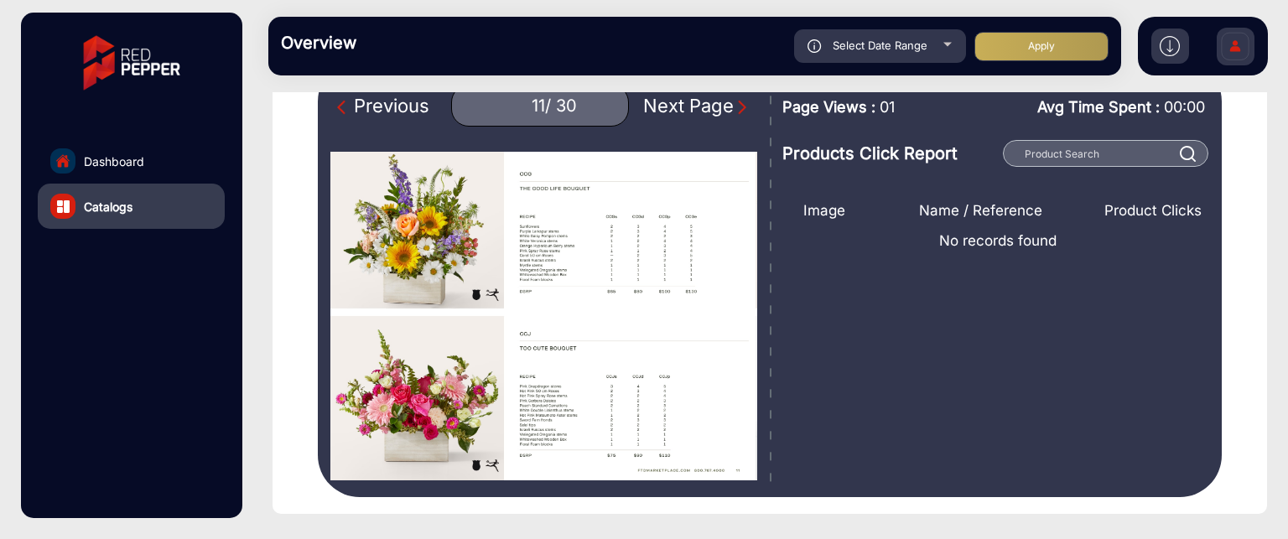
click at [734, 106] on img "Next Page" at bounding box center [742, 107] width 17 height 17
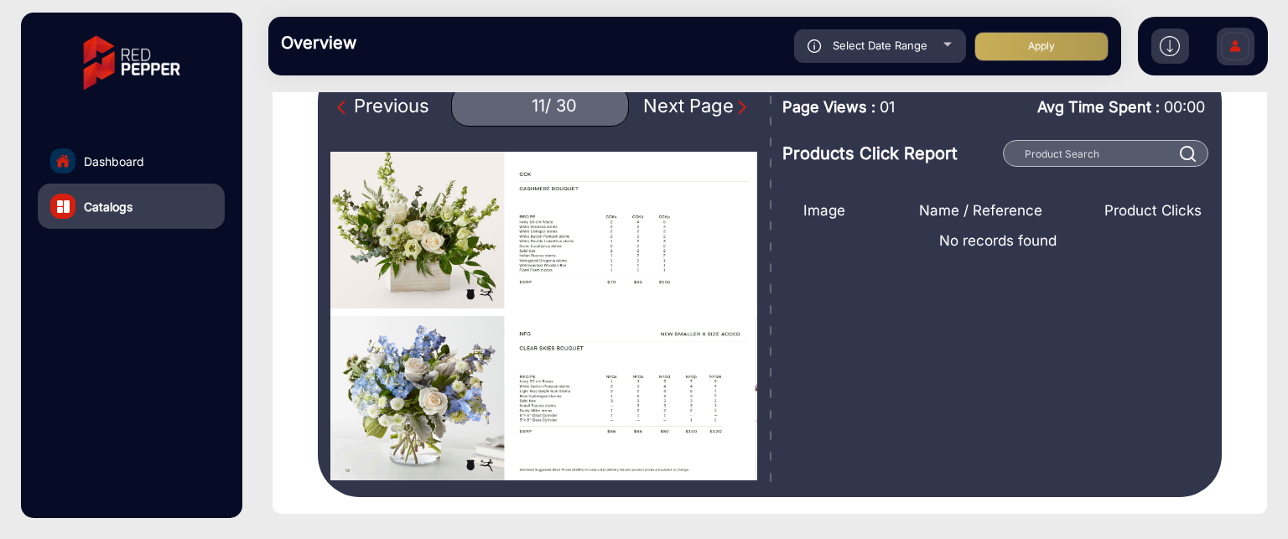
type input "1"
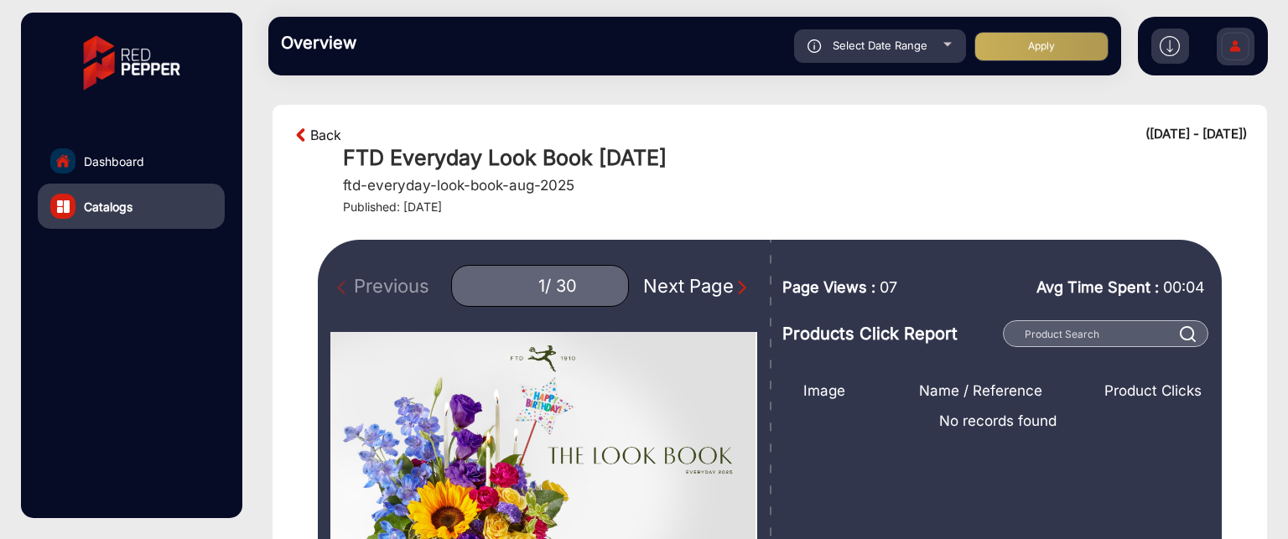
click at [317, 125] on link "Back" at bounding box center [325, 135] width 31 height 20
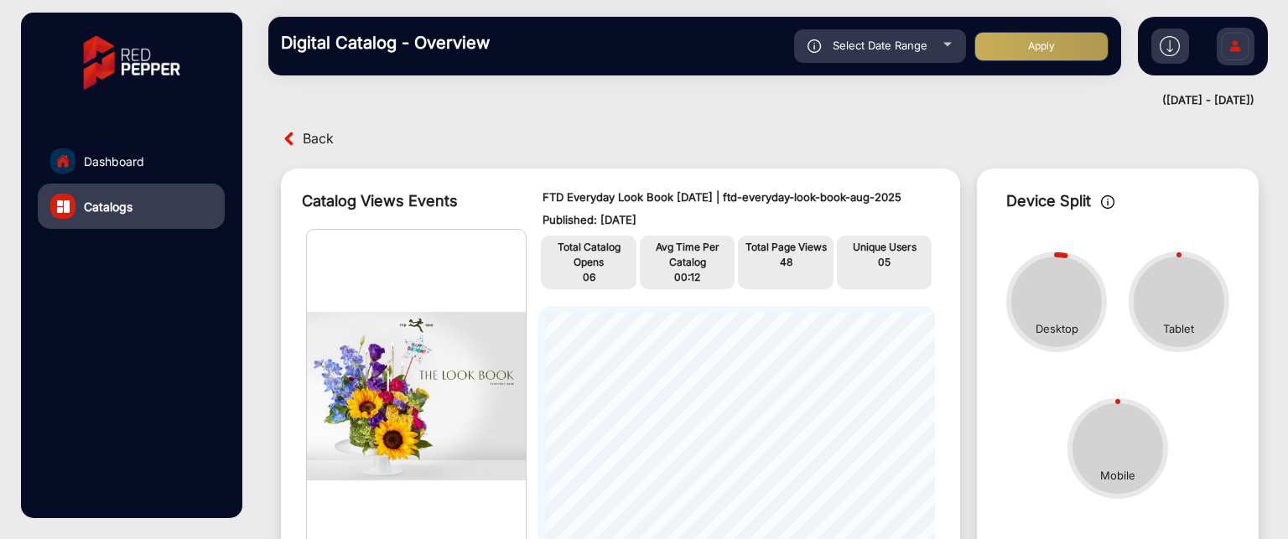
scroll to position [13, 0]
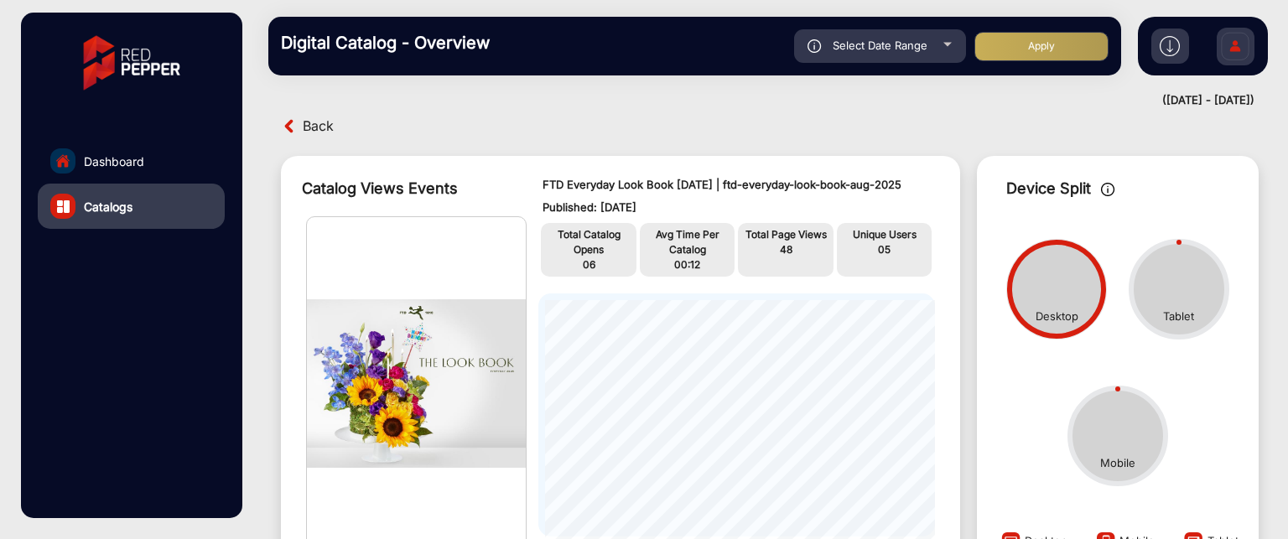
click at [313, 130] on span "Back" at bounding box center [318, 126] width 31 height 26
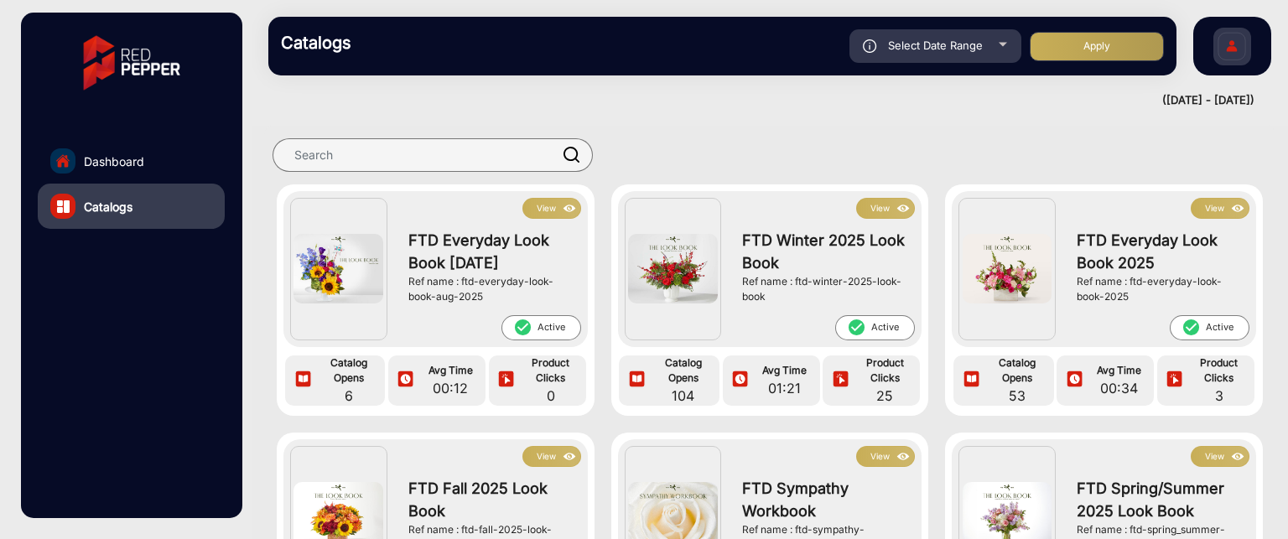
click at [889, 204] on button "View" at bounding box center [885, 208] width 59 height 21
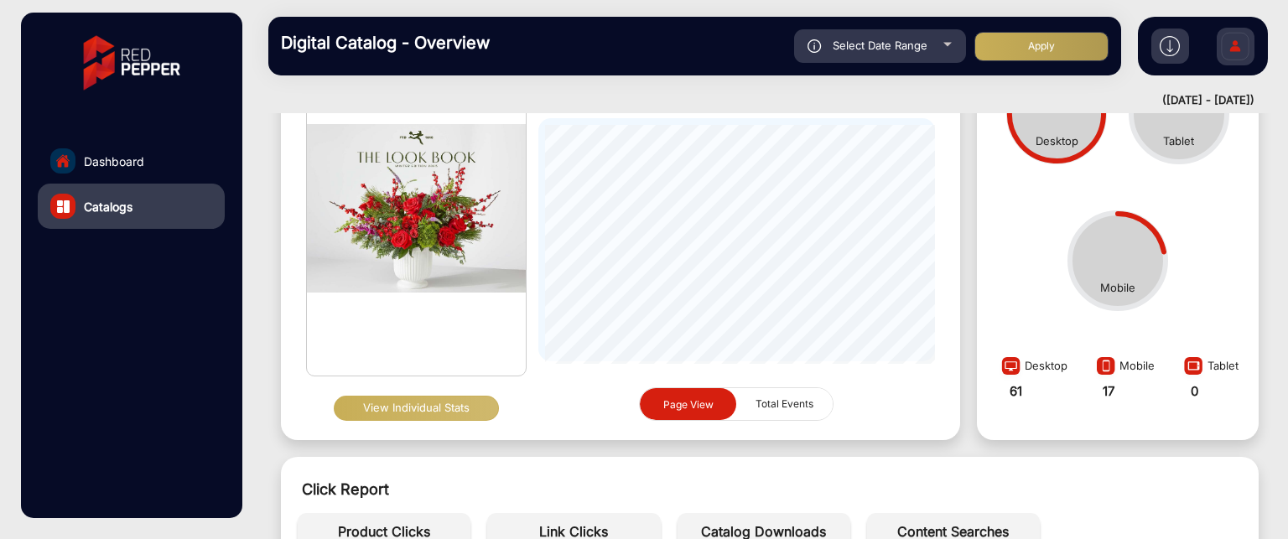
scroll to position [180, 0]
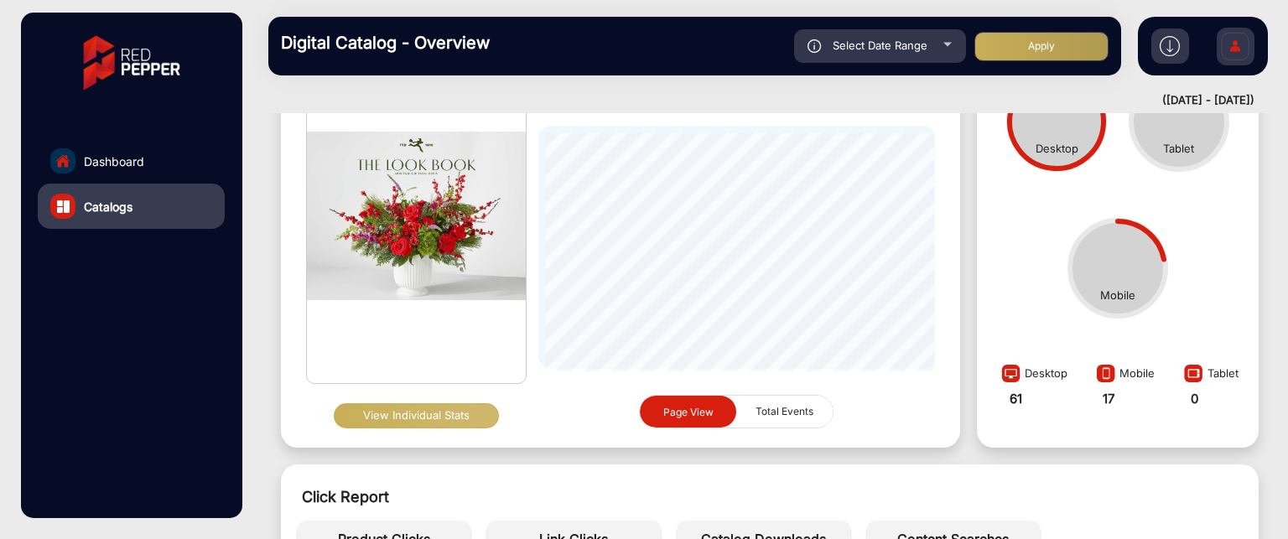
click at [403, 412] on button "View Individual Stats" at bounding box center [416, 415] width 165 height 25
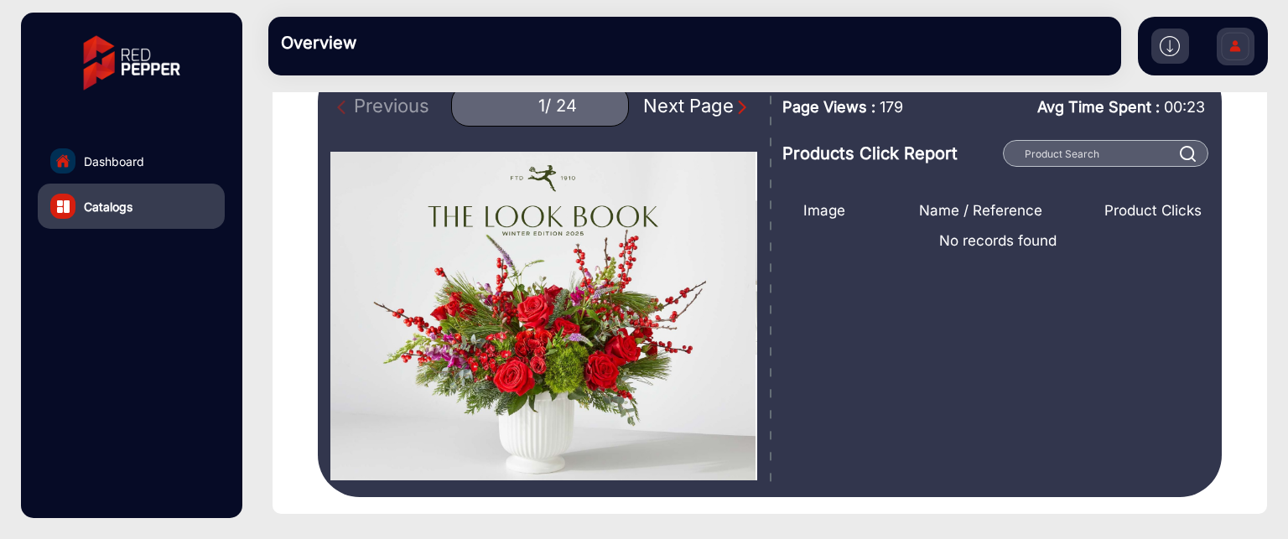
click at [734, 106] on img "Next Page" at bounding box center [742, 107] width 17 height 17
click at [734, 103] on img "Next Page" at bounding box center [742, 107] width 17 height 17
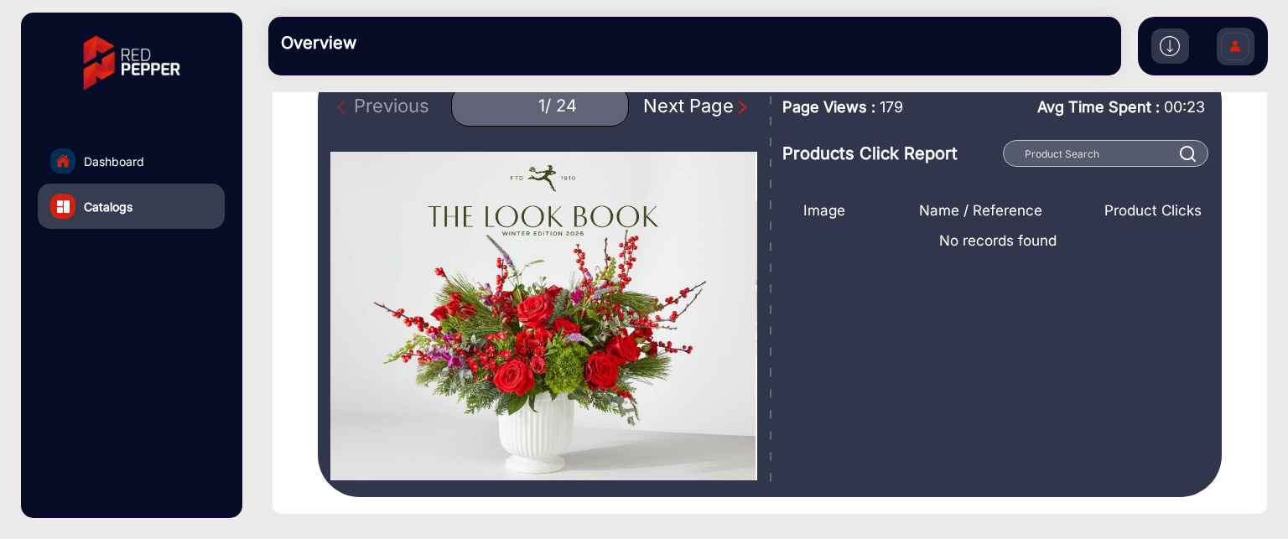
click at [734, 103] on img "Next Page" at bounding box center [742, 107] width 17 height 17
click at [734, 106] on img "Next Page" at bounding box center [742, 107] width 17 height 17
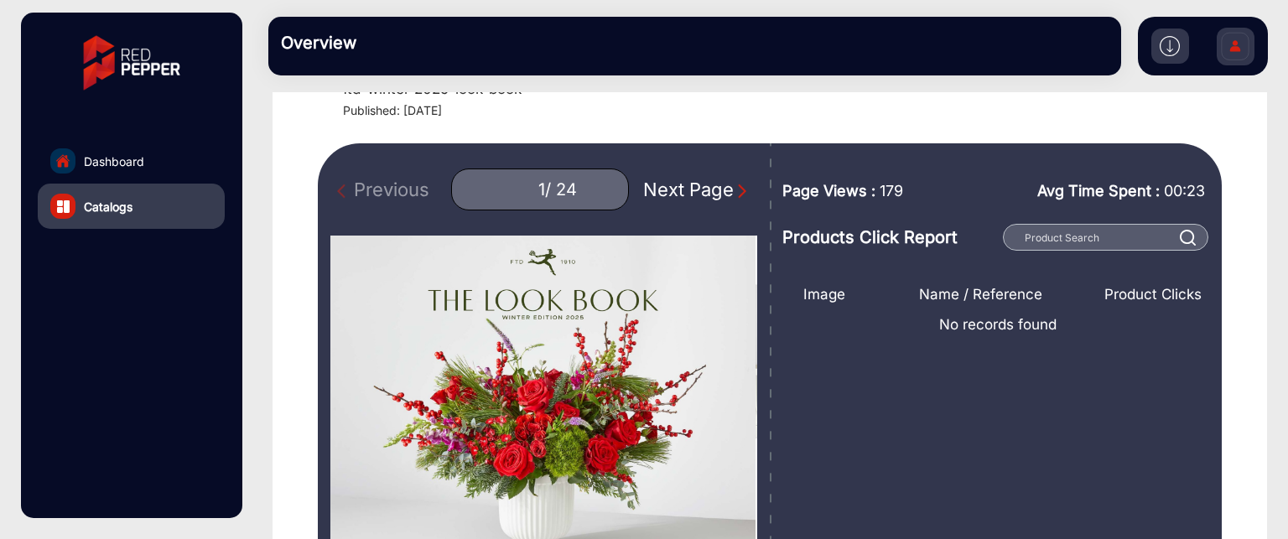
click at [735, 191] on img "Next Page" at bounding box center [742, 191] width 17 height 17
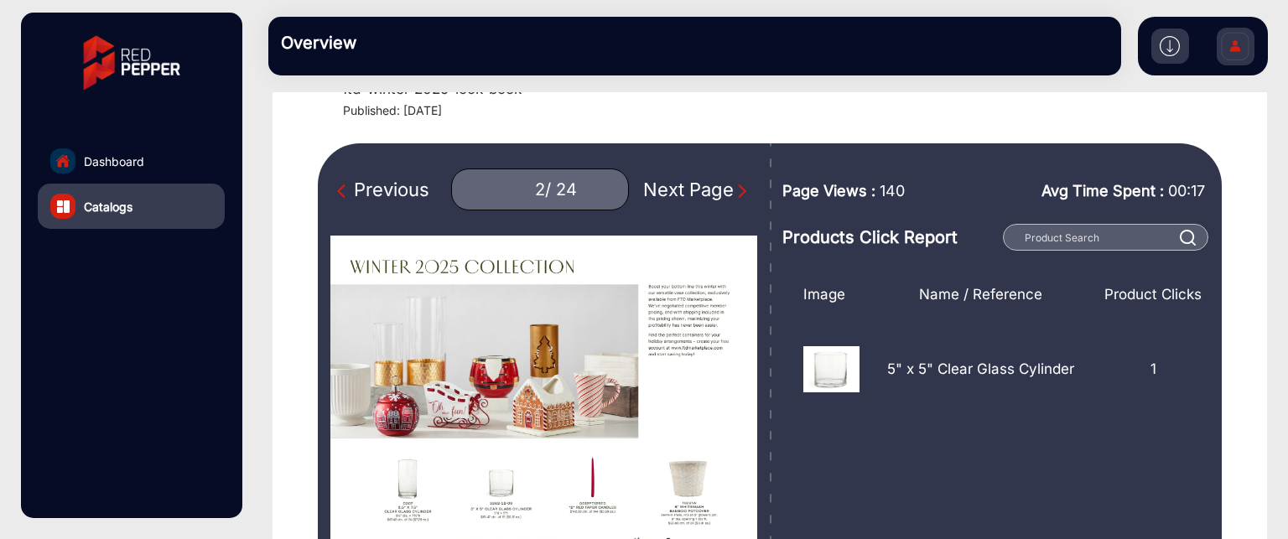
click at [735, 191] on img "Next Page" at bounding box center [742, 191] width 17 height 17
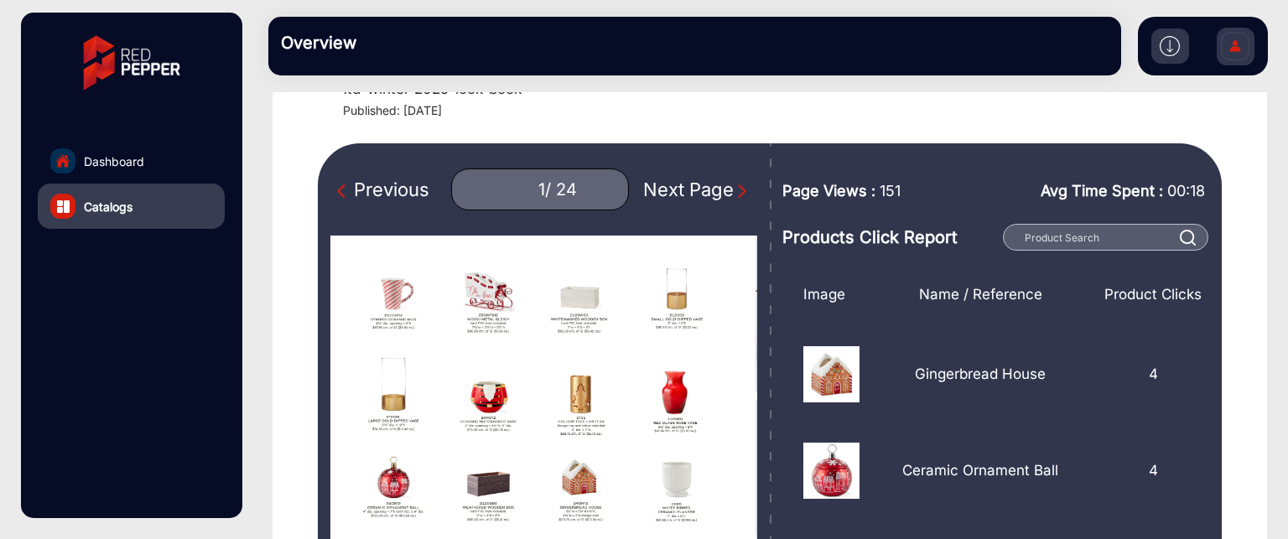
click at [735, 191] on img "Next Page" at bounding box center [742, 191] width 17 height 17
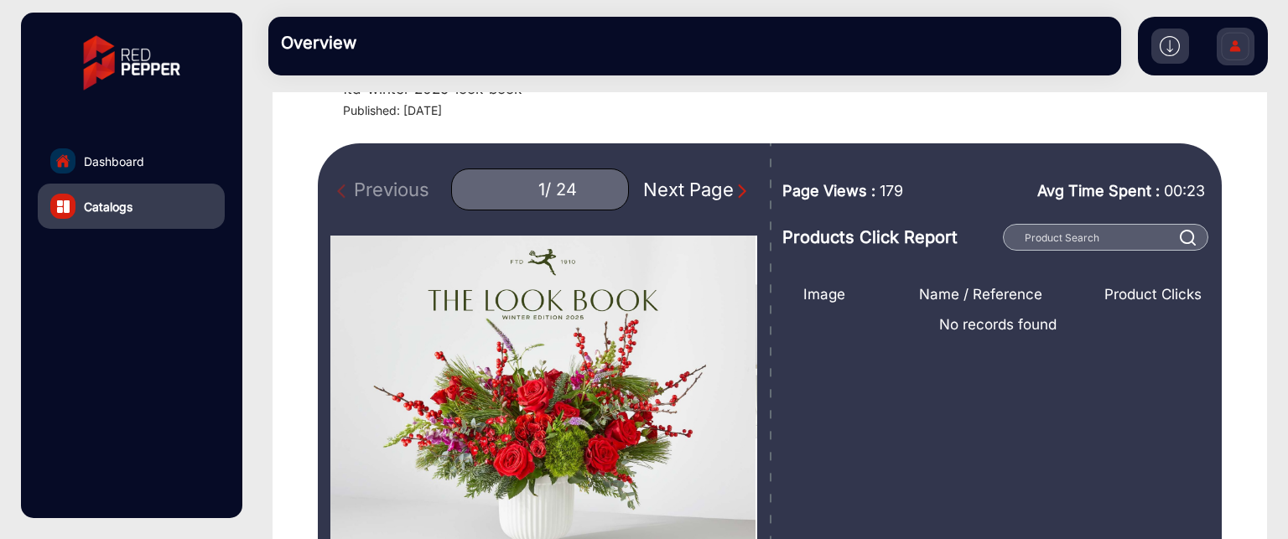
click at [735, 191] on img "Next Page" at bounding box center [742, 191] width 17 height 17
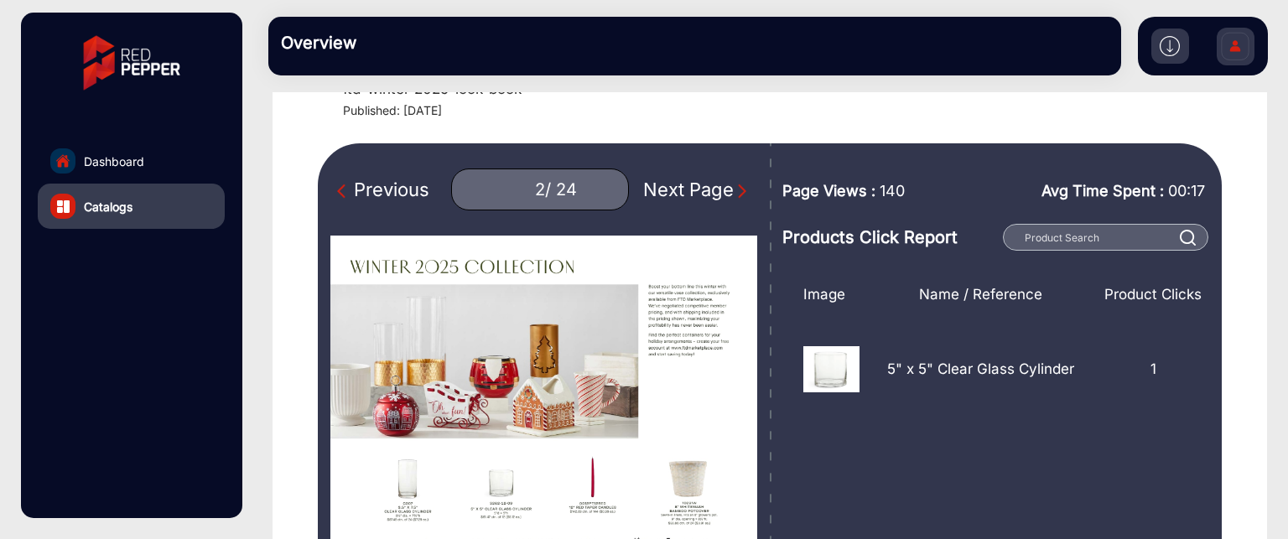
click at [735, 191] on img "Next Page" at bounding box center [742, 191] width 17 height 17
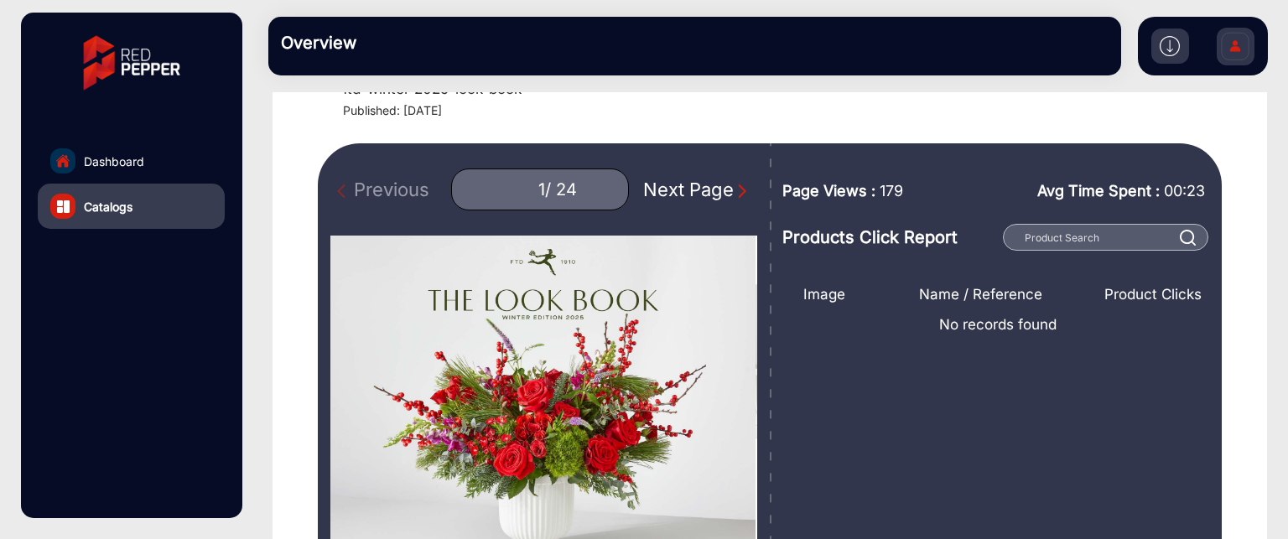
click at [1181, 41] on div at bounding box center [1170, 46] width 38 height 35
click at [1171, 50] on img at bounding box center [1170, 46] width 20 height 20
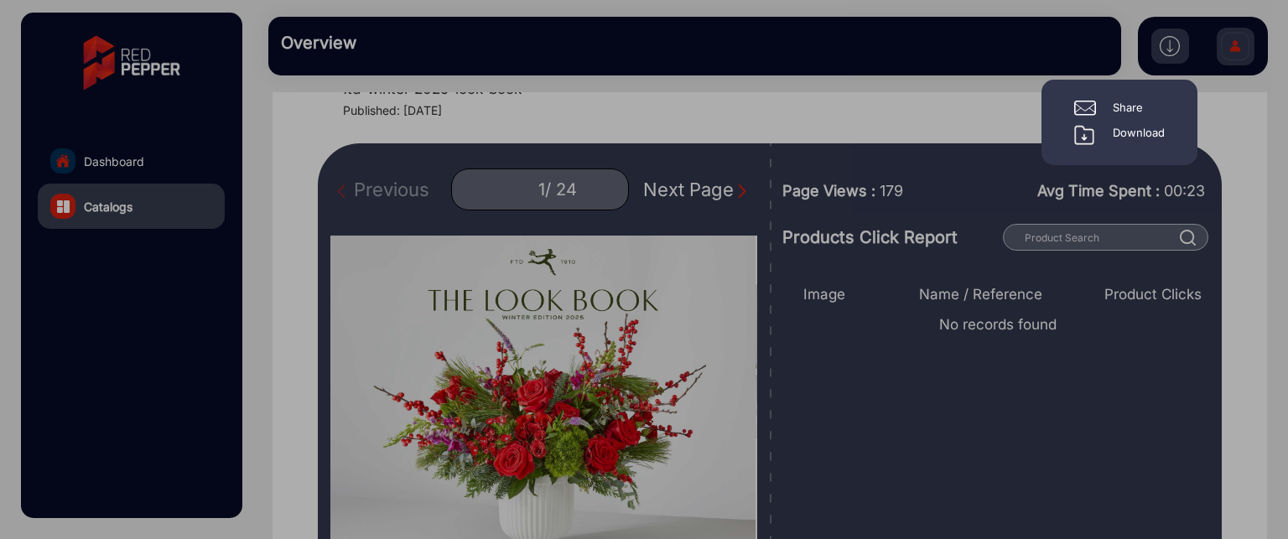
click at [674, 133] on div at bounding box center [644, 269] width 1288 height 539
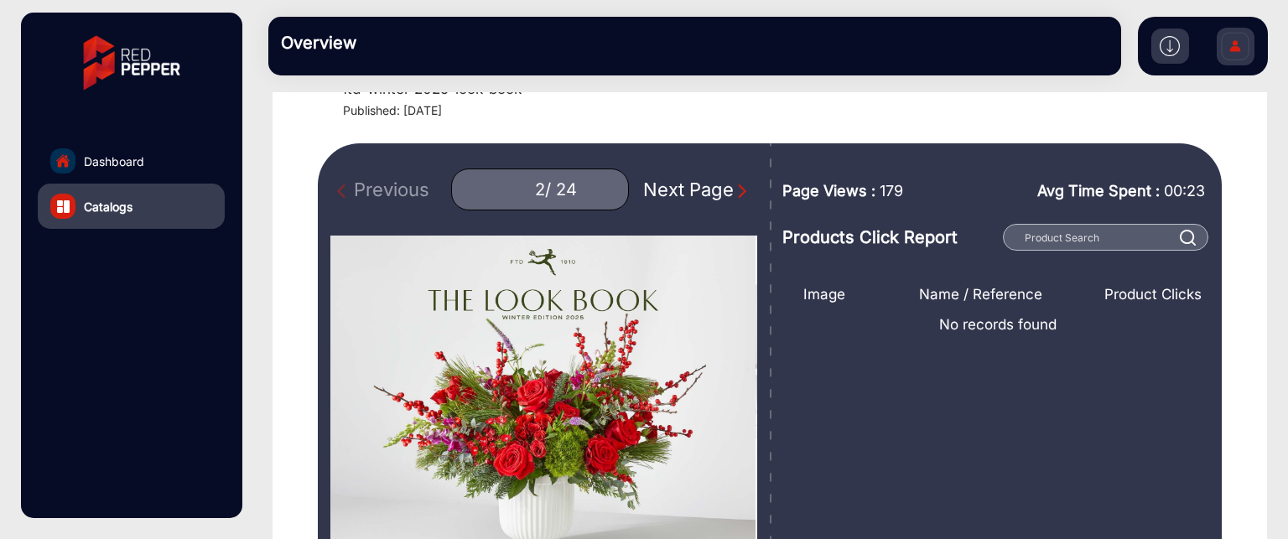
type input "1"
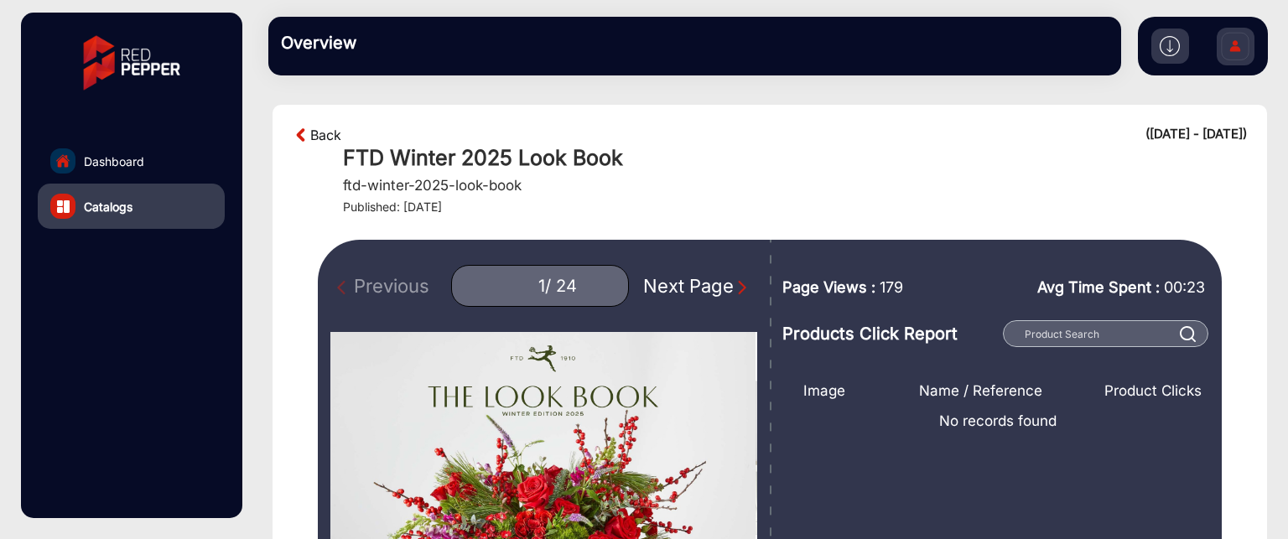
click at [312, 137] on link "Back" at bounding box center [325, 135] width 31 height 20
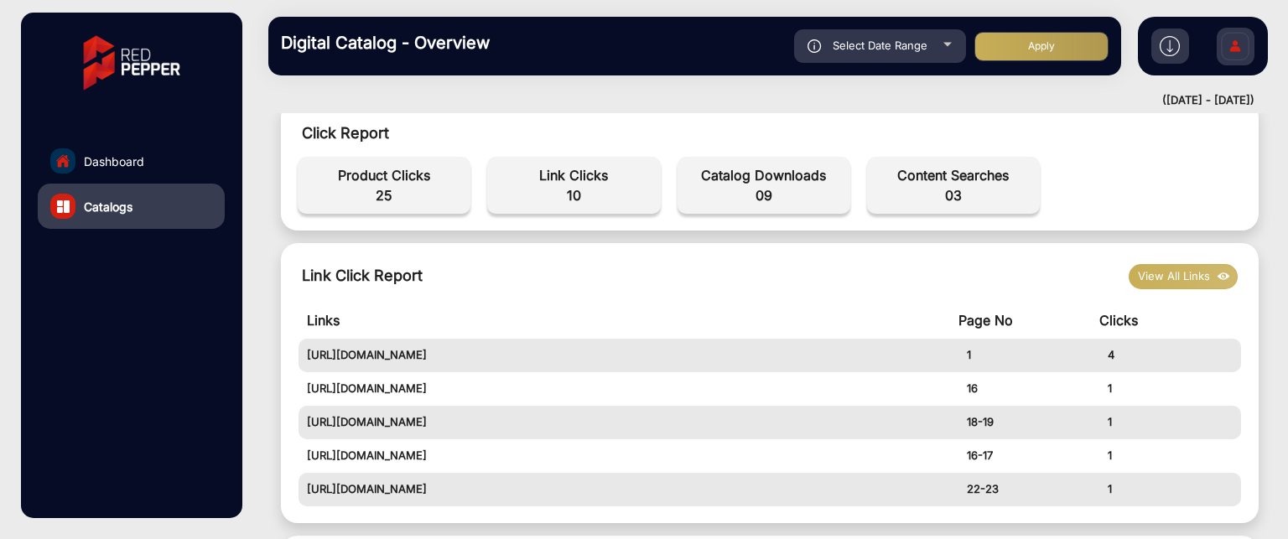
scroll to position [600, 0]
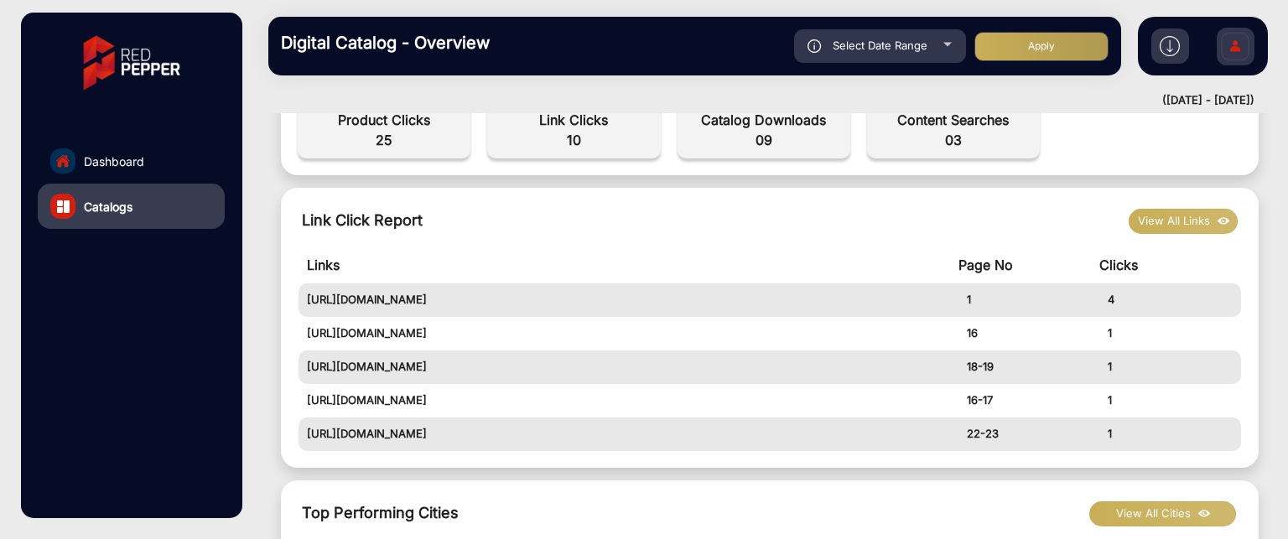
click at [1184, 217] on button "View All Links" at bounding box center [1183, 221] width 109 height 25
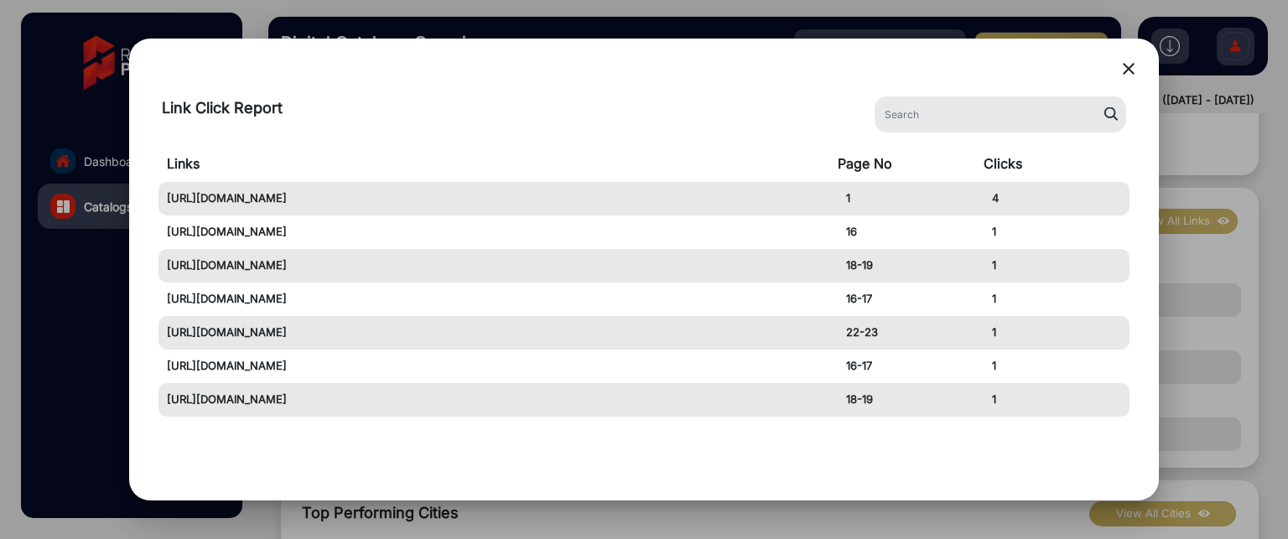
click at [1131, 75] on mat-icon "close" at bounding box center [1129, 69] width 20 height 20
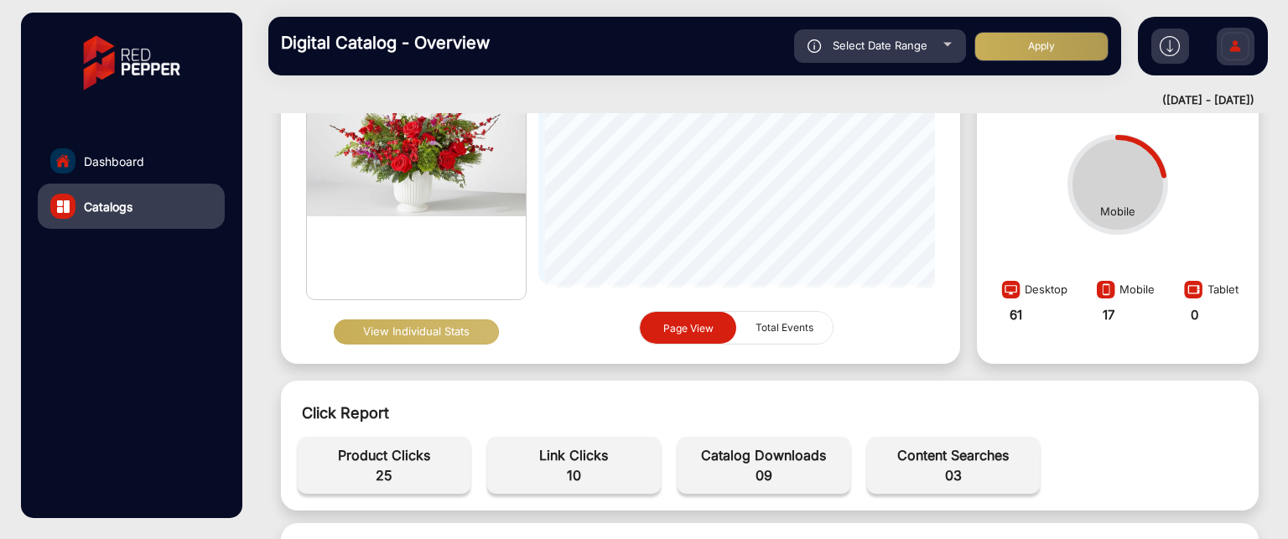
scroll to position [96, 0]
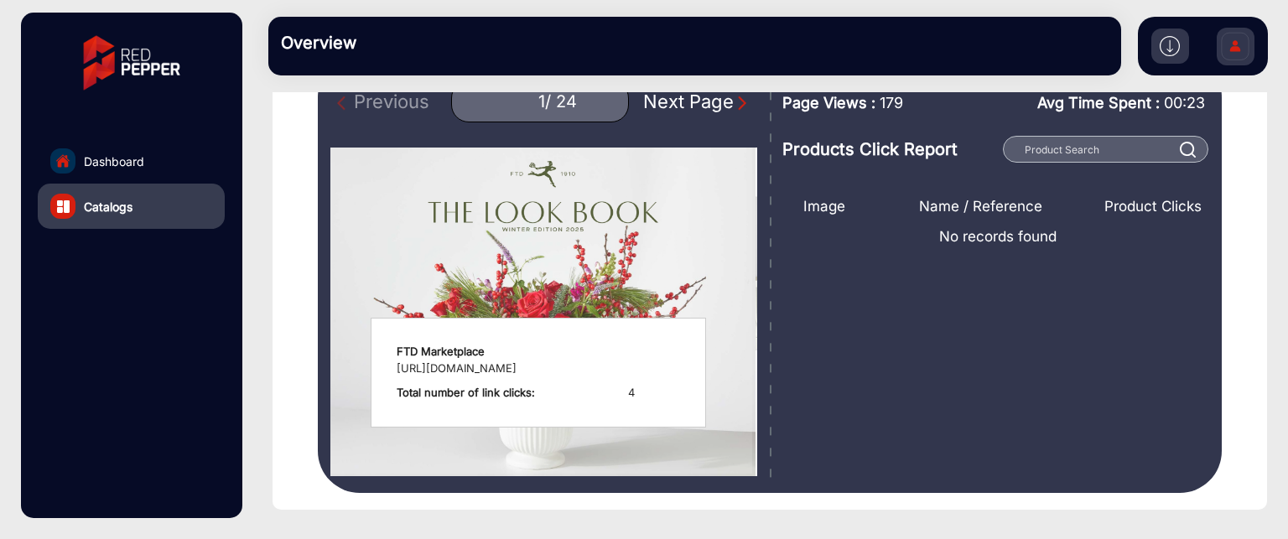
scroll to position [264, 0]
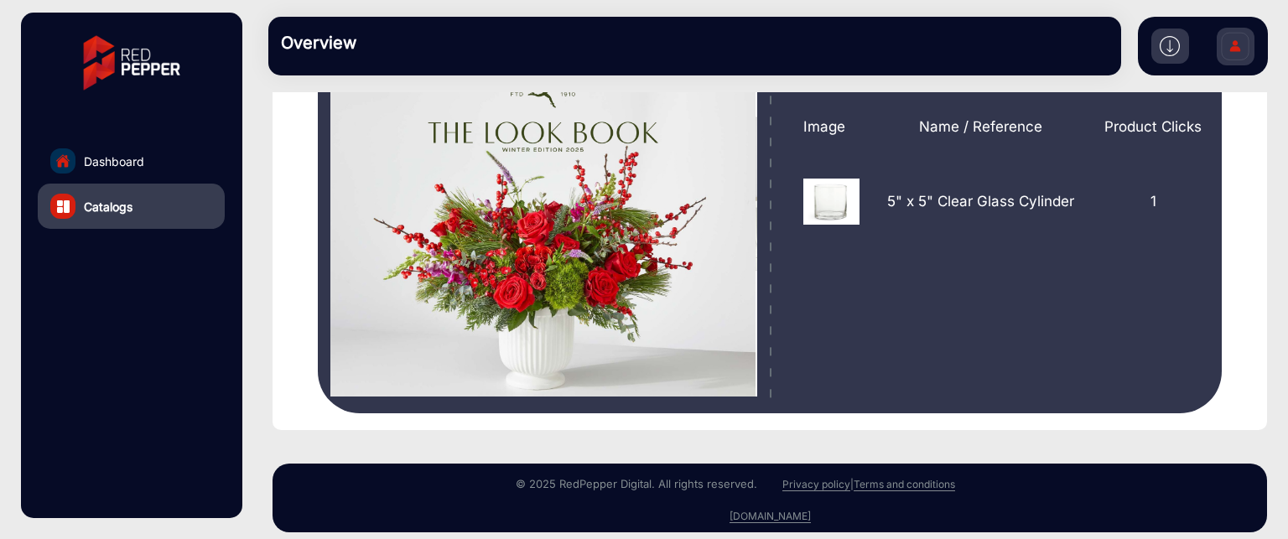
type input "1"
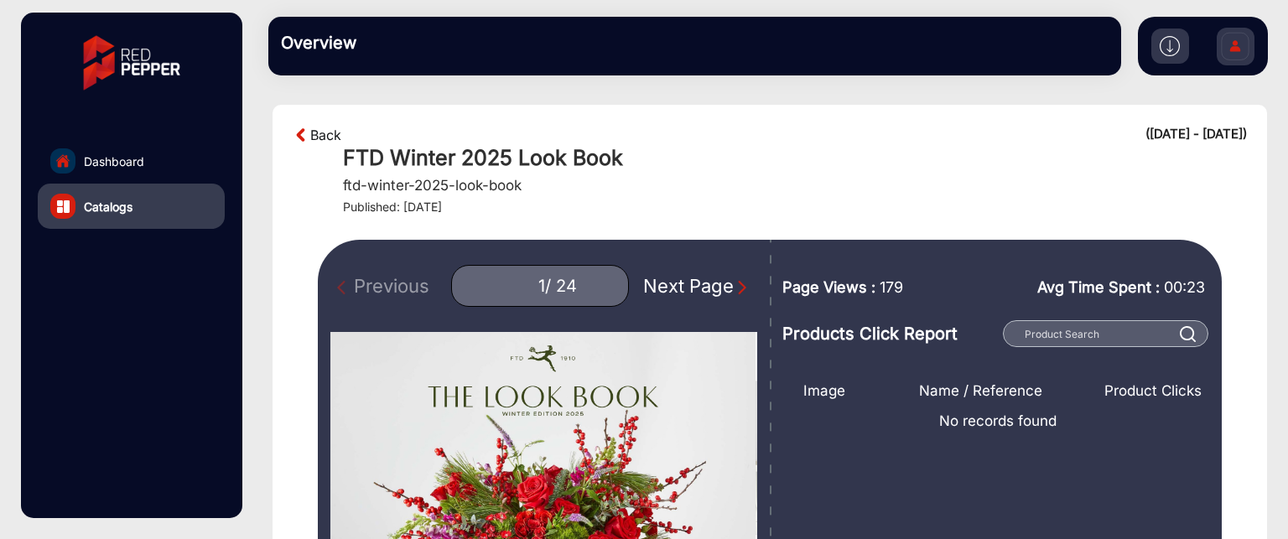
click at [321, 137] on link "Back" at bounding box center [325, 135] width 31 height 20
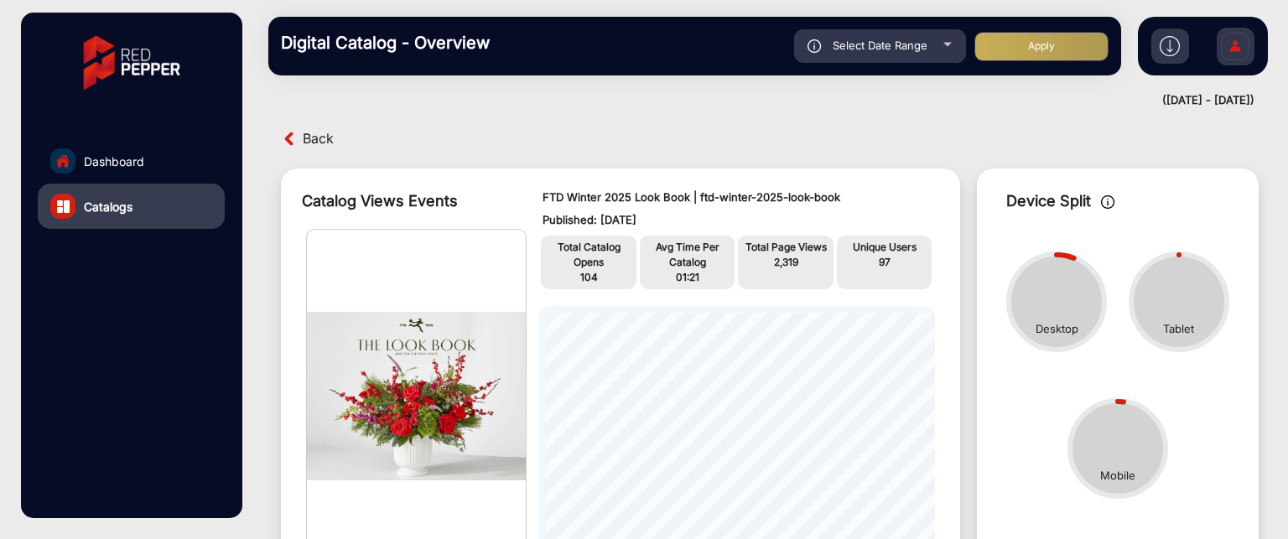
scroll to position [13, 0]
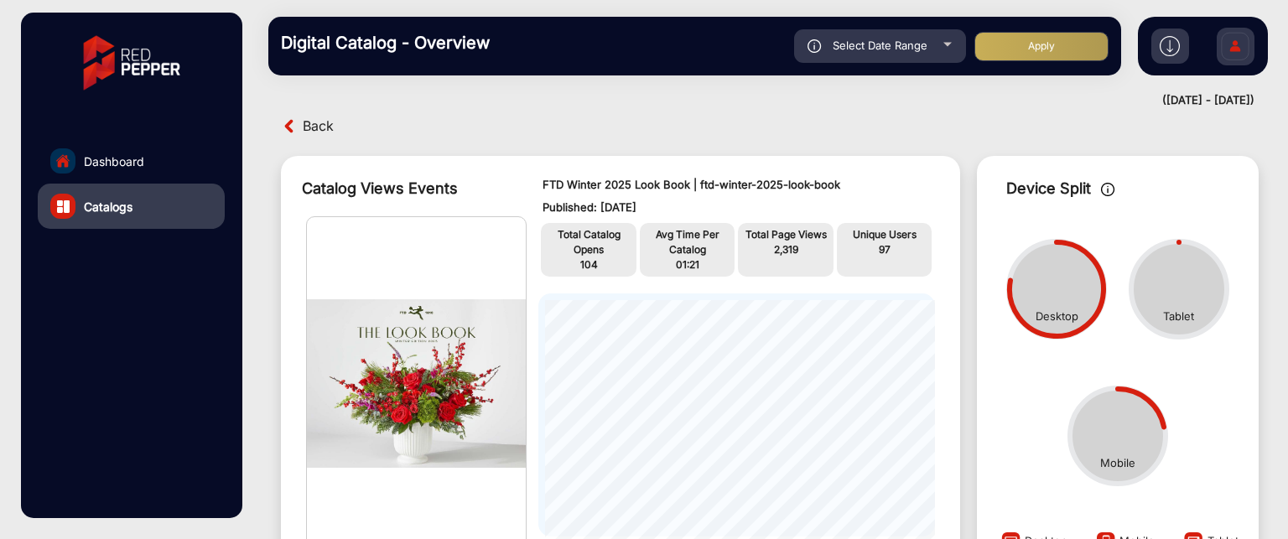
click at [309, 120] on span "Back" at bounding box center [318, 126] width 31 height 26
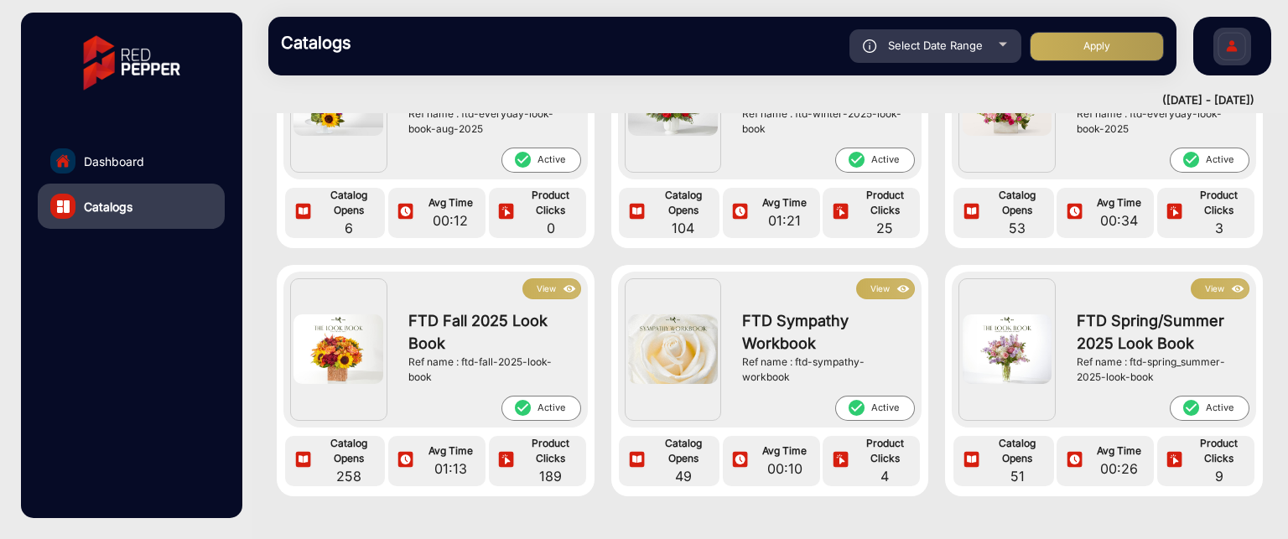
scroll to position [252, 0]
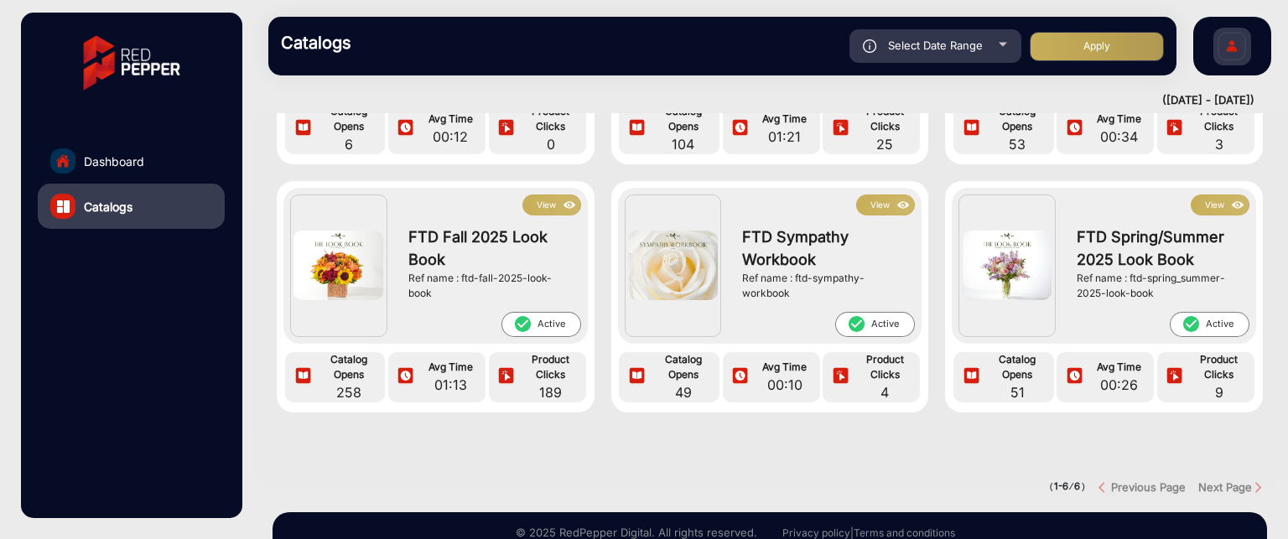
click at [544, 205] on button "View" at bounding box center [551, 205] width 59 height 21
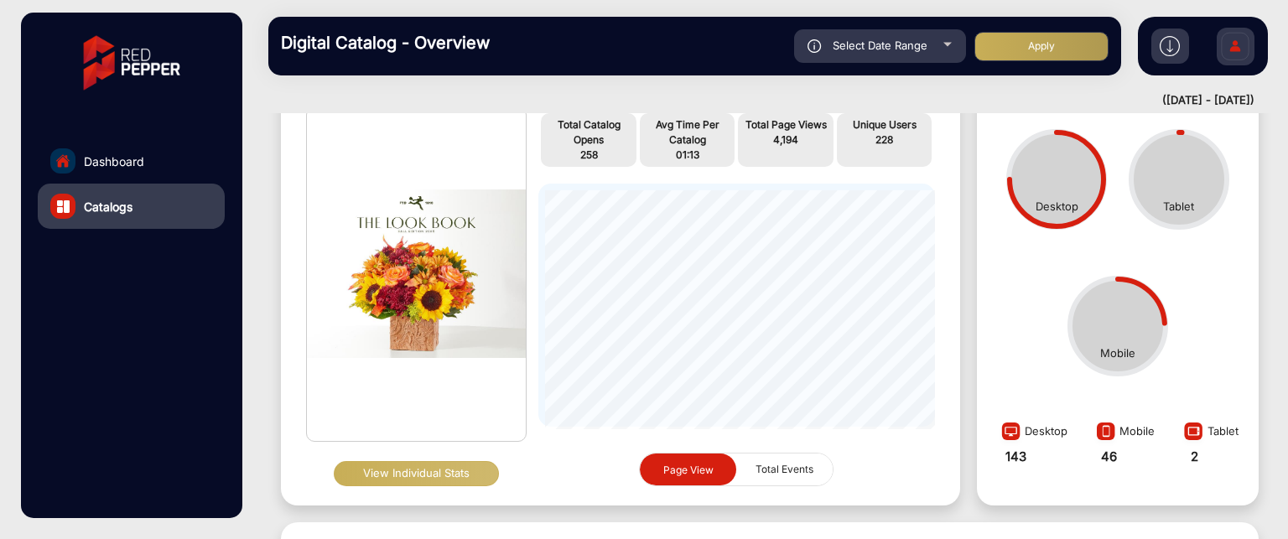
scroll to position [180, 0]
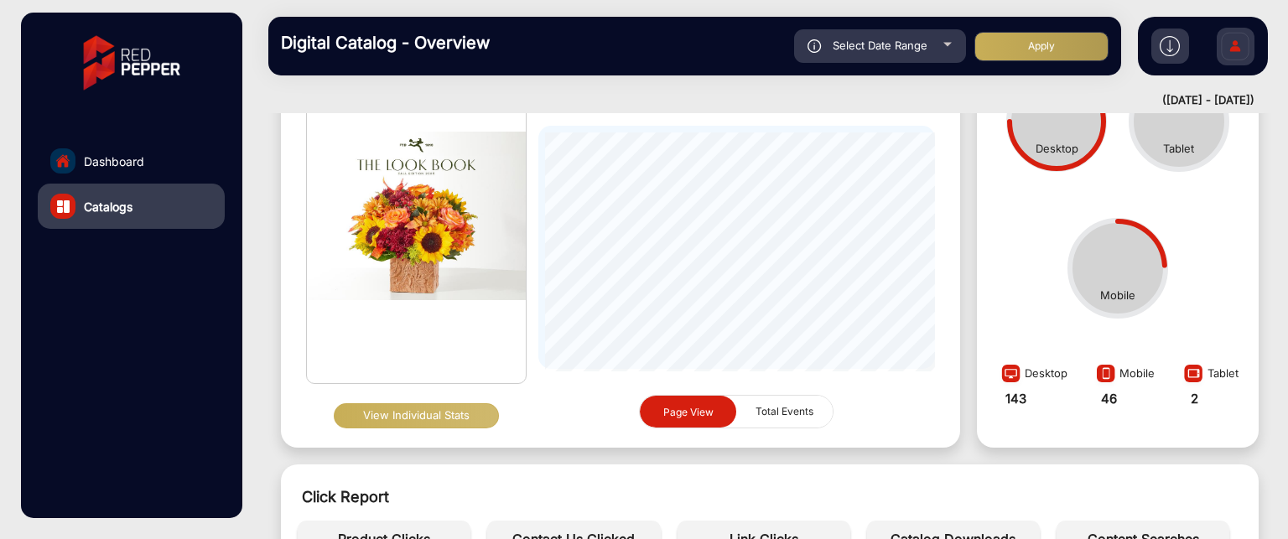
click at [453, 413] on button "View Individual Stats" at bounding box center [416, 415] width 165 height 25
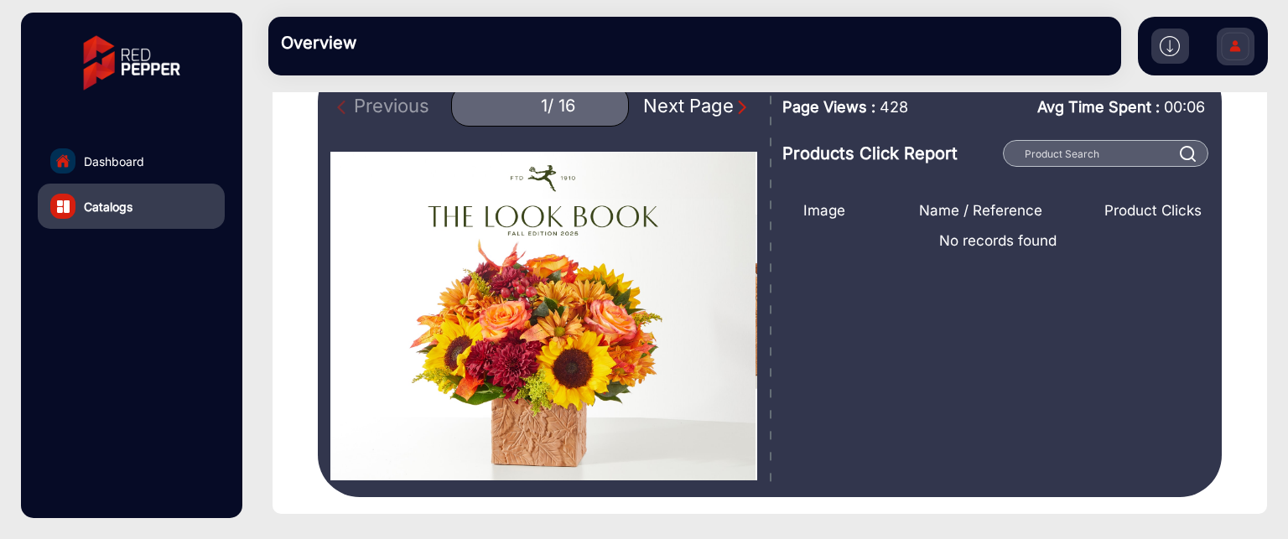
click at [734, 108] on img "Next Page" at bounding box center [742, 107] width 17 height 17
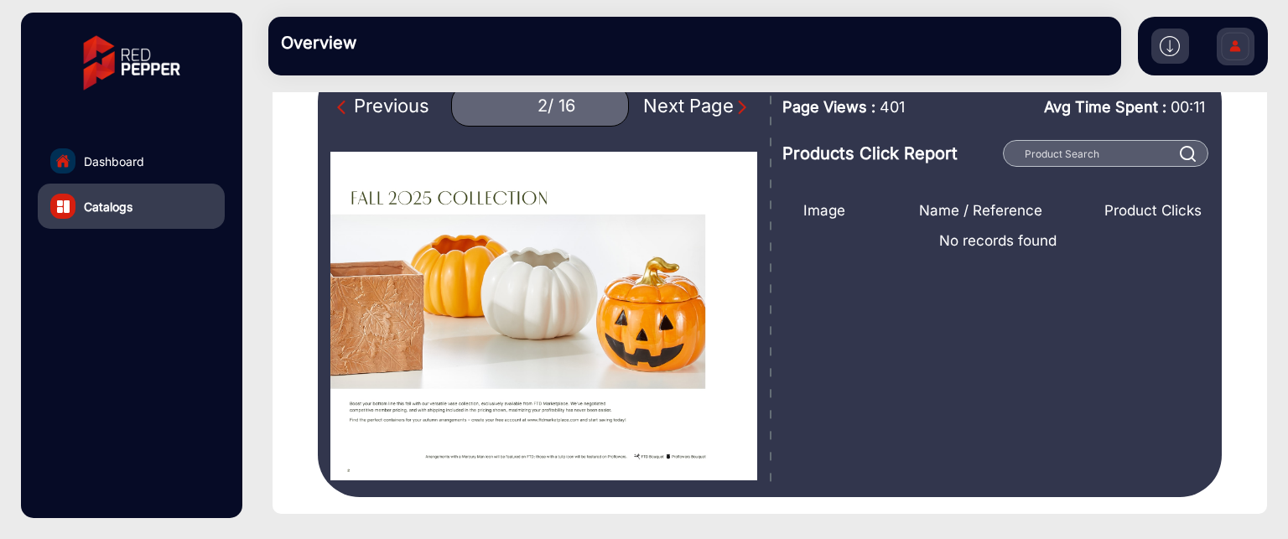
type input "1"
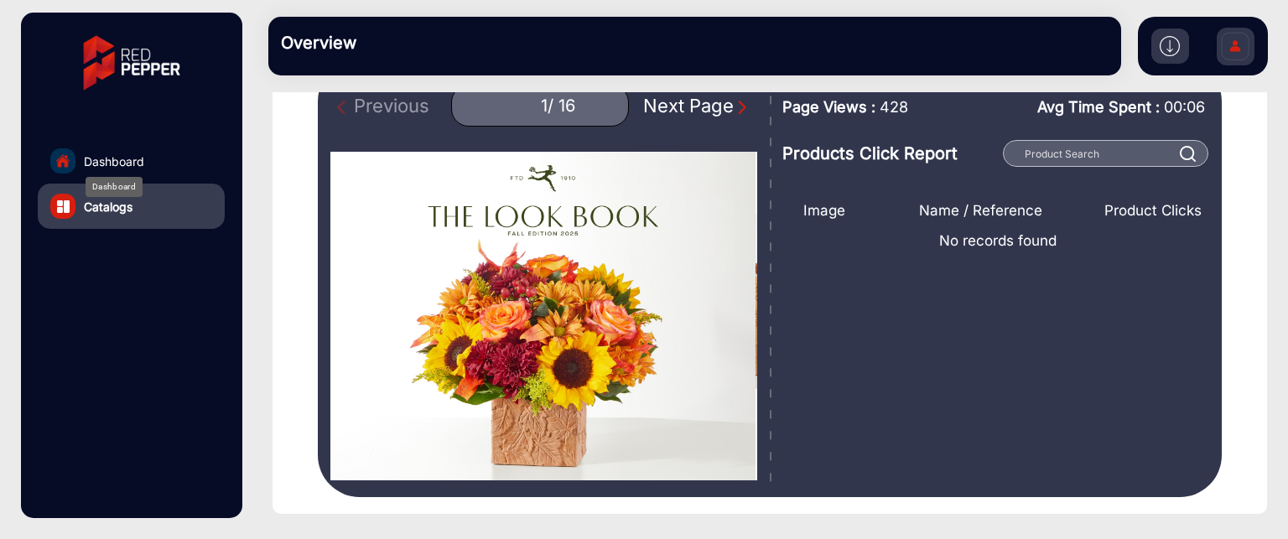
click at [94, 158] on span "Dashboard" at bounding box center [114, 162] width 60 height 18
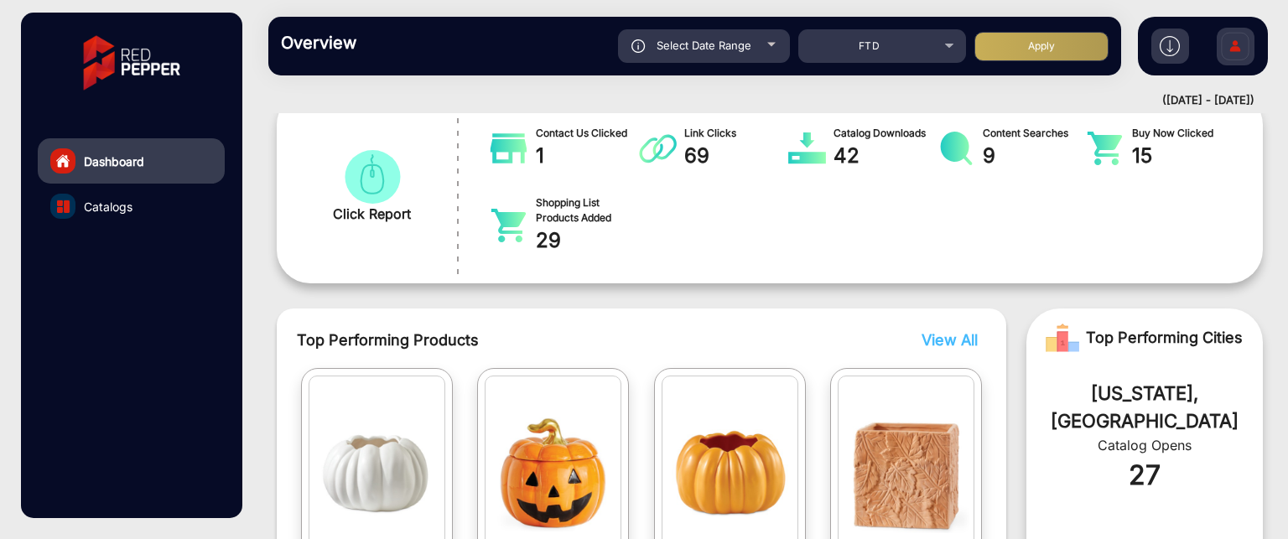
scroll to position [264, 0]
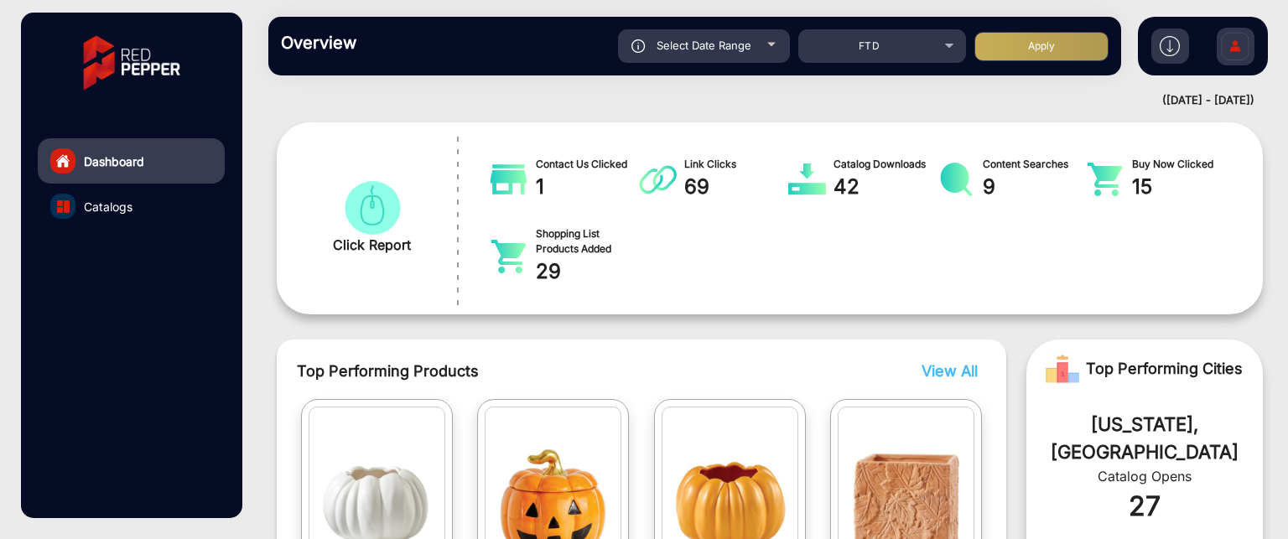
click at [1170, 42] on img at bounding box center [1170, 46] width 20 height 20
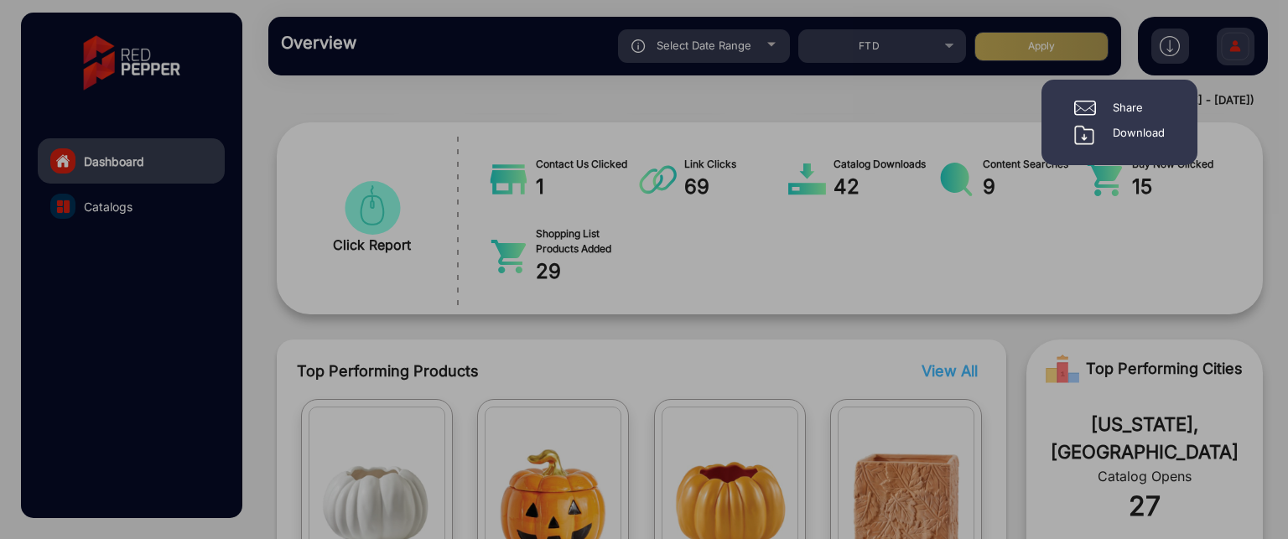
click at [964, 93] on div at bounding box center [644, 269] width 1288 height 539
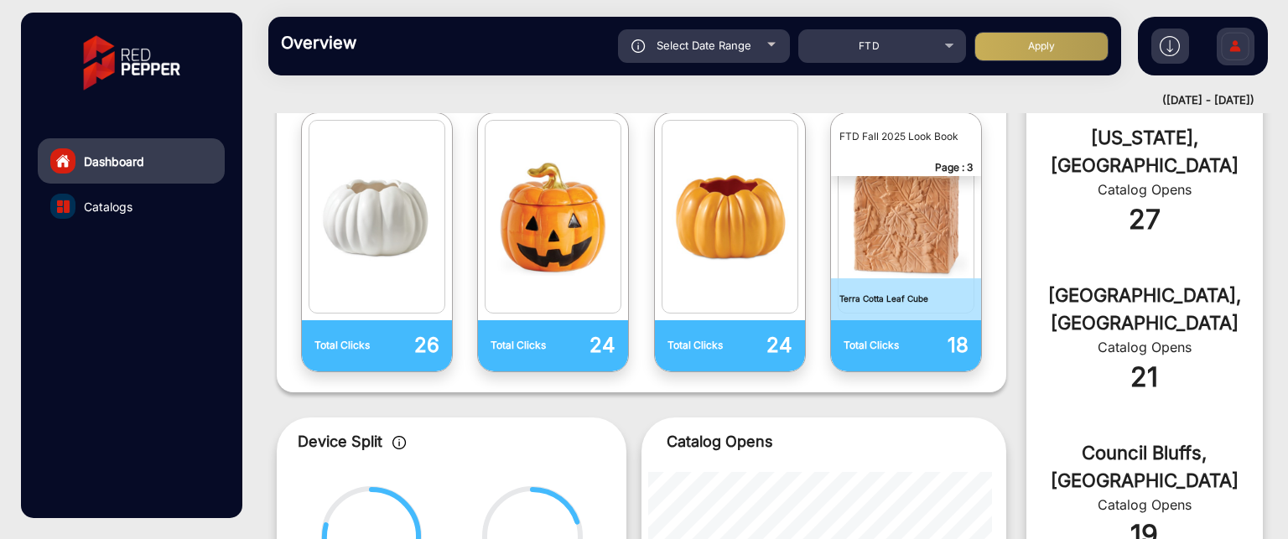
scroll to position [683, 0]
